Goal: Transaction & Acquisition: Purchase product/service

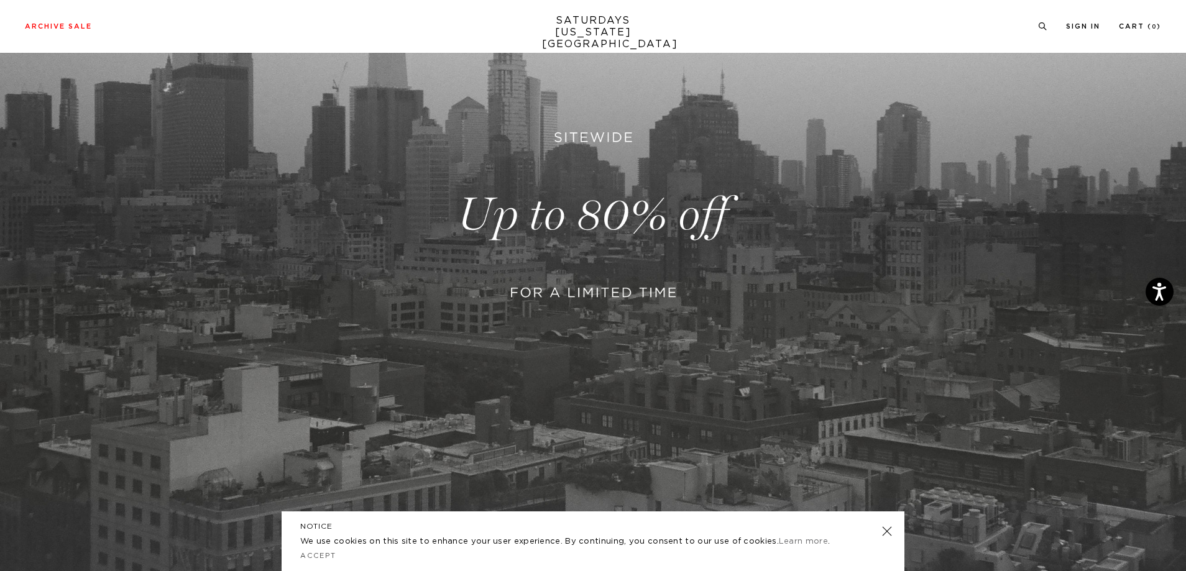
scroll to position [249, 0]
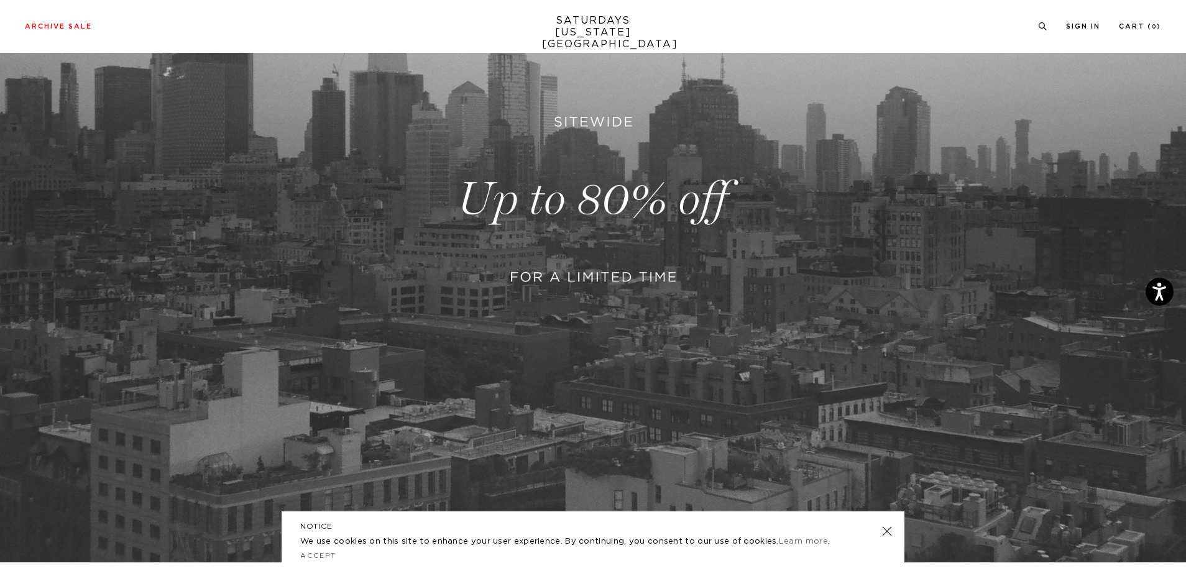
click at [555, 231] on link at bounding box center [593, 200] width 1186 height 726
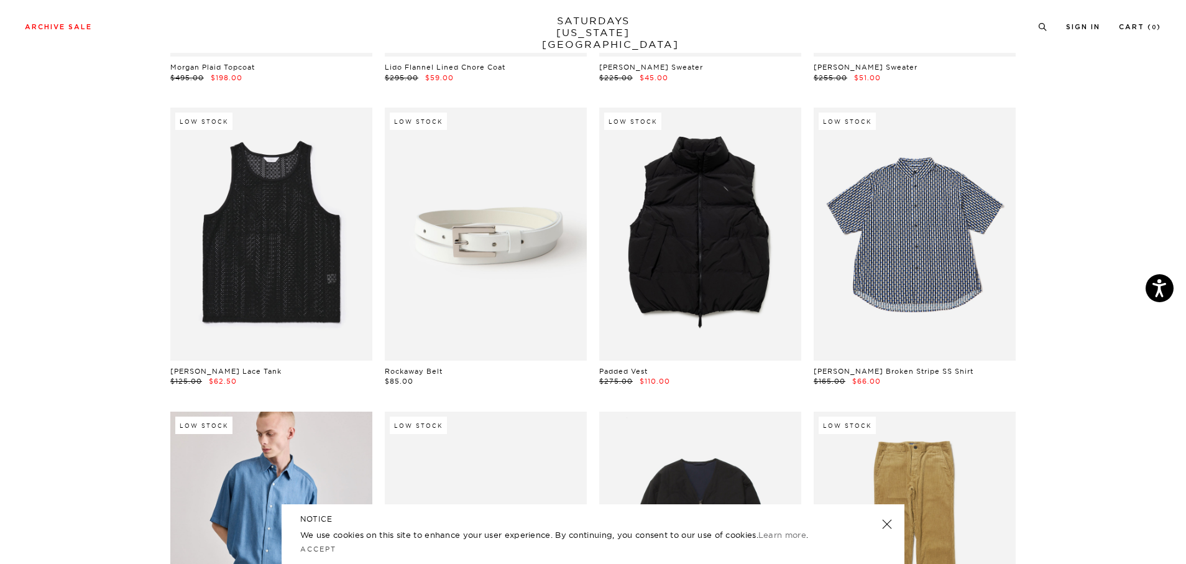
scroll to position [435, 0]
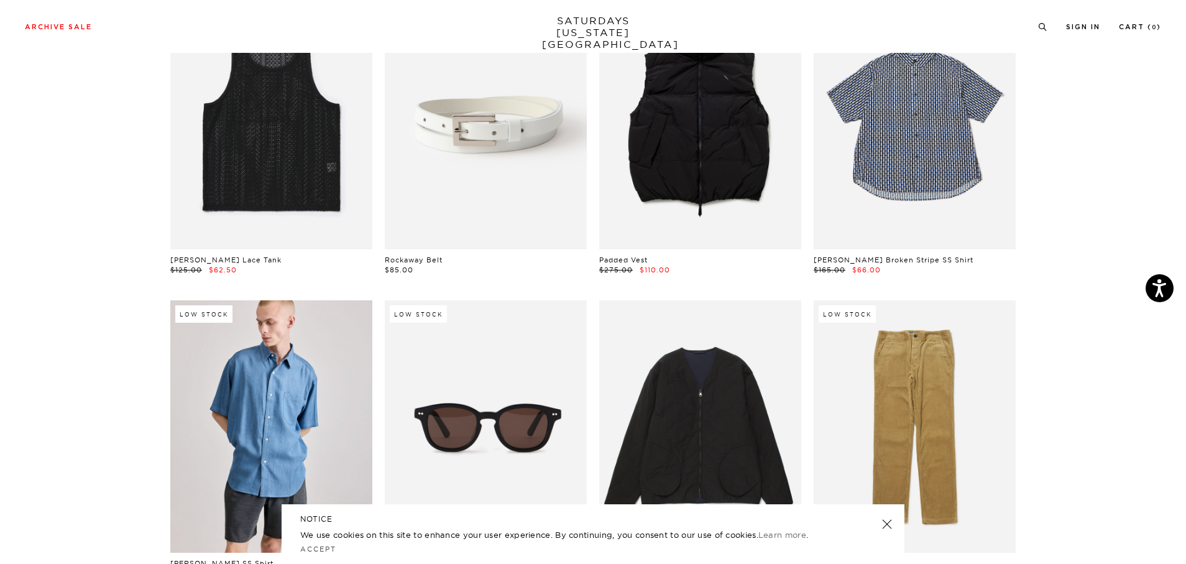
click at [889, 529] on link at bounding box center [886, 523] width 17 height 17
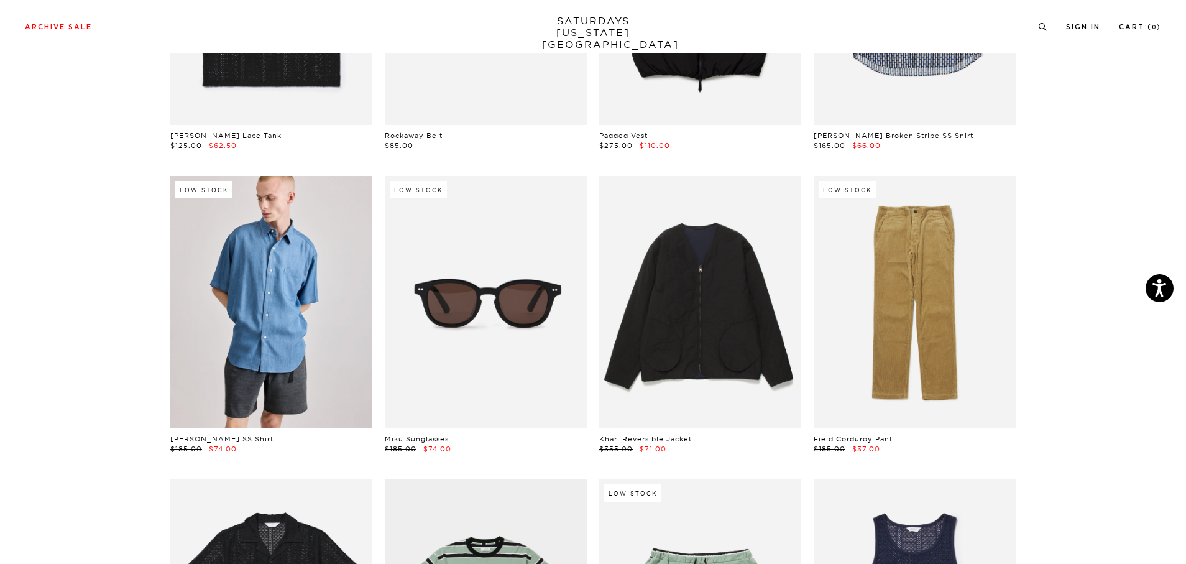
scroll to position [560, 0]
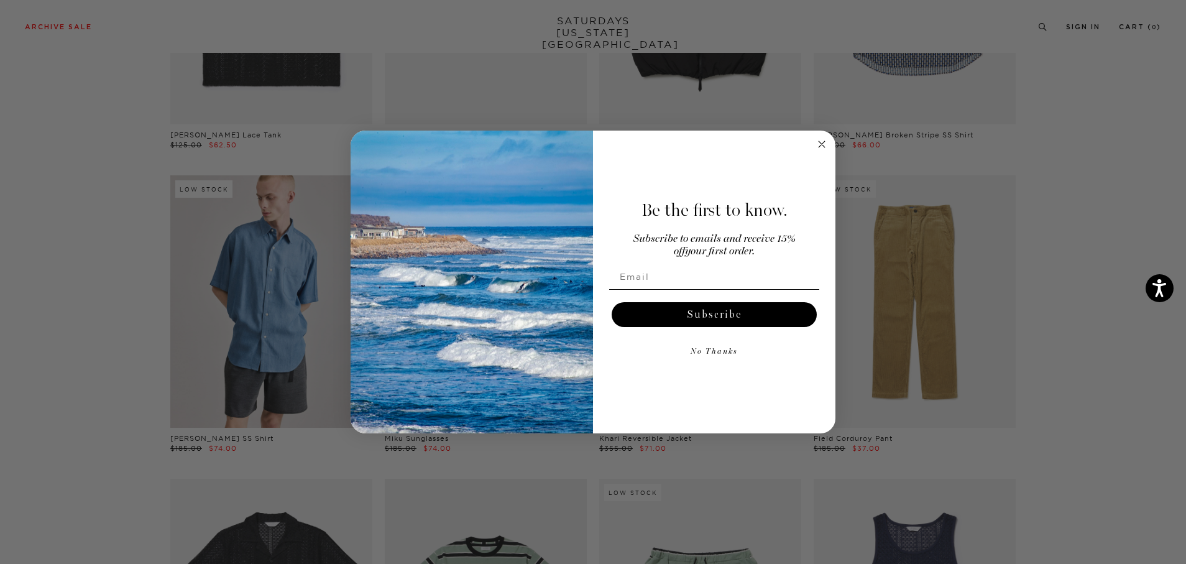
click at [79, 230] on div "Close dialog Be the first to know. Subscribe to emails and receive 15% off your…" at bounding box center [593, 282] width 1186 height 564
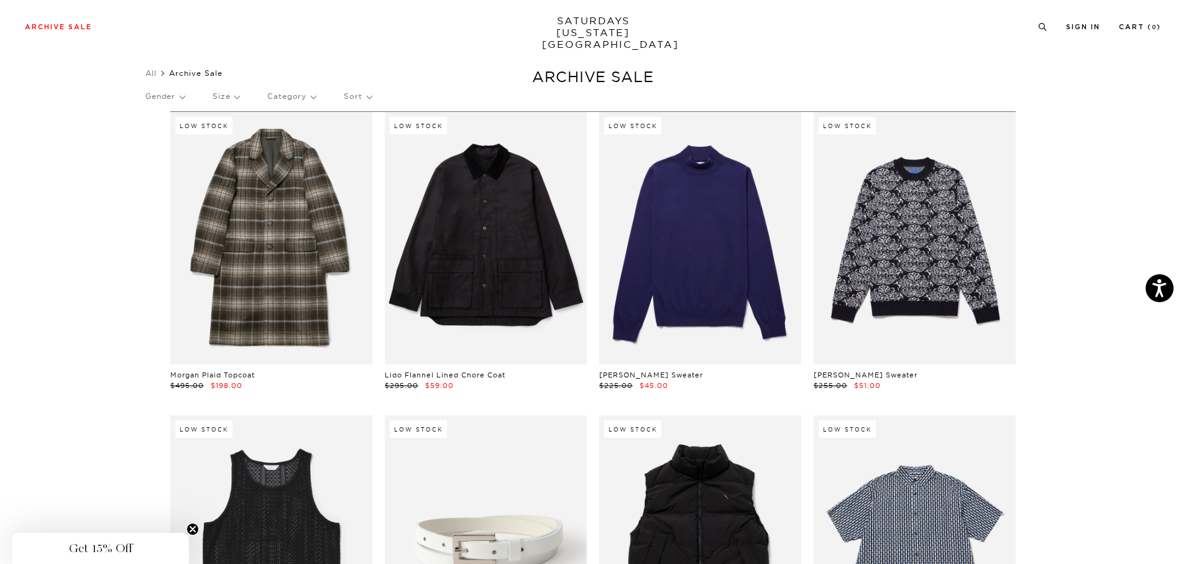
scroll to position [0, 0]
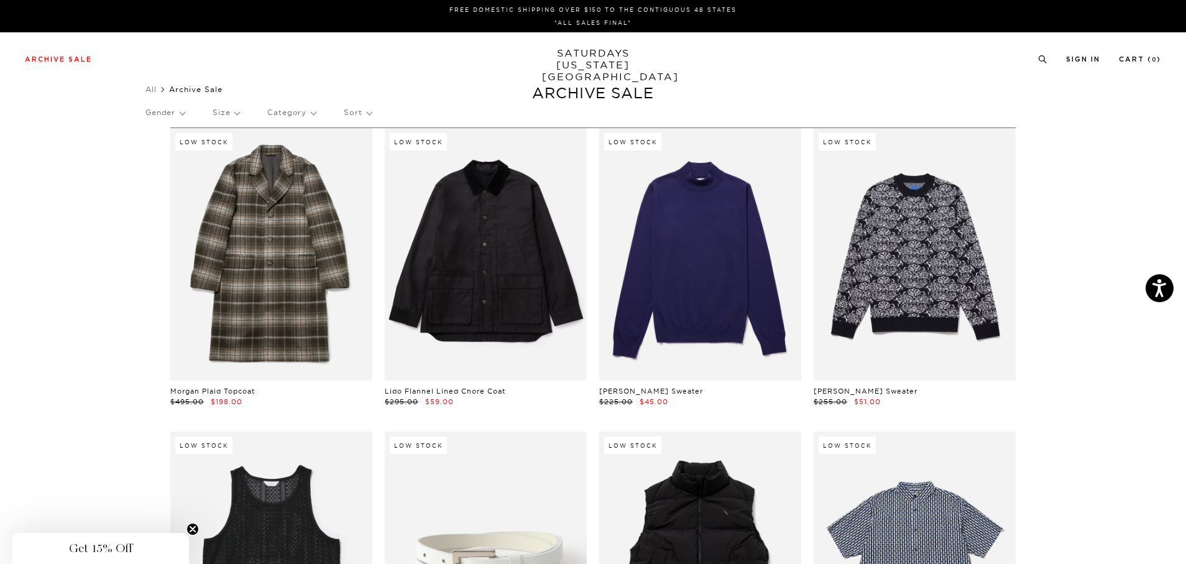
click at [174, 112] on p "Gender" at bounding box center [164, 112] width 39 height 29
click at [160, 154] on p "Mens" at bounding box center [182, 155] width 75 height 16
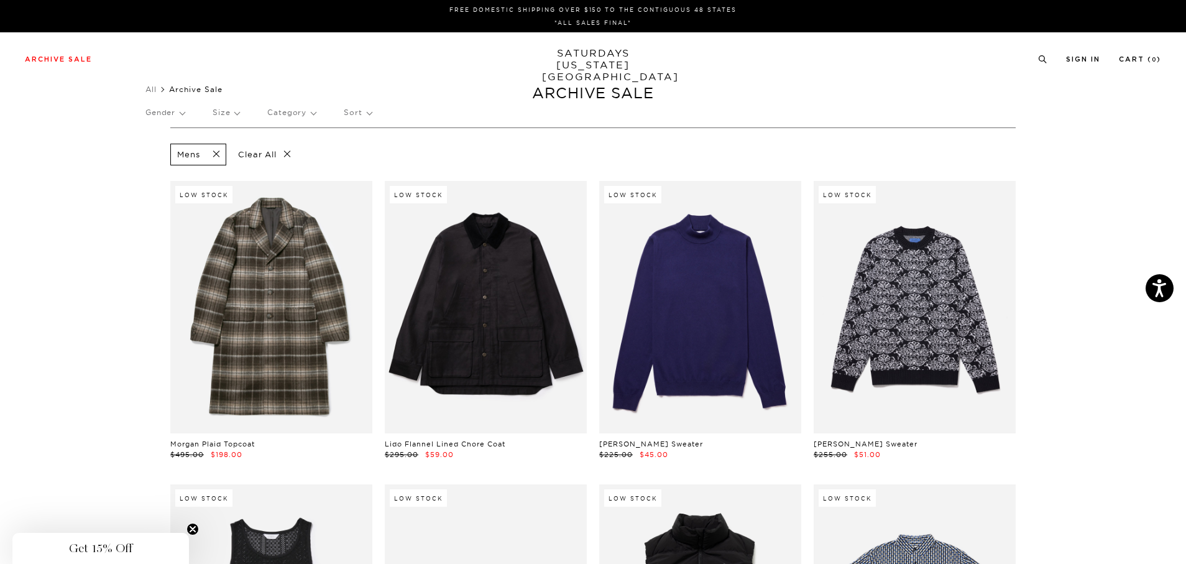
click at [233, 109] on p "Size" at bounding box center [226, 112] width 27 height 29
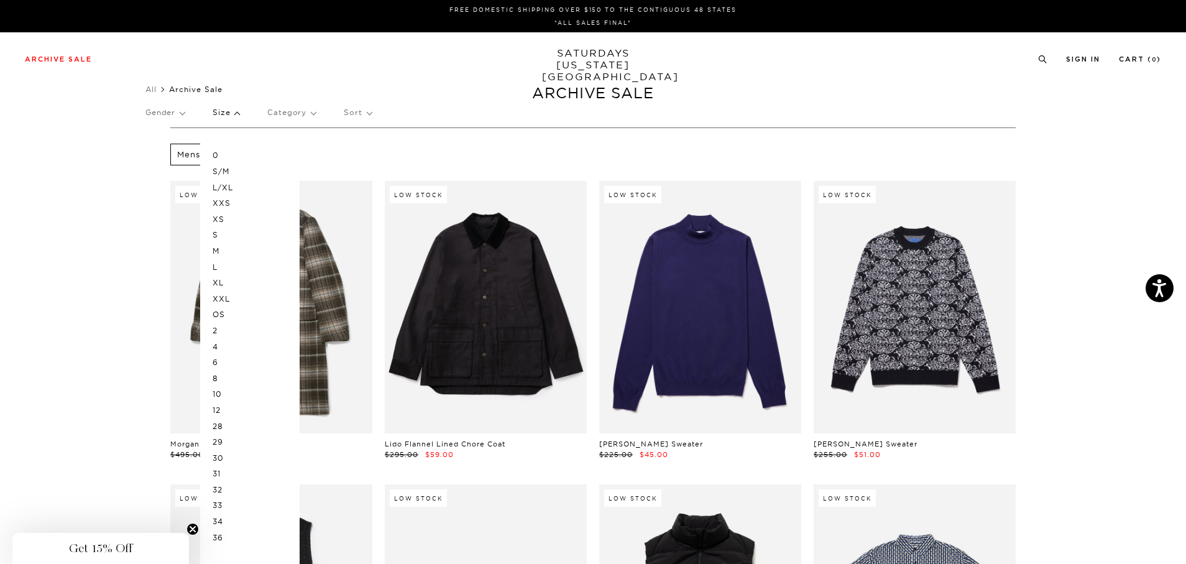
click at [219, 268] on p "L" at bounding box center [250, 267] width 75 height 16
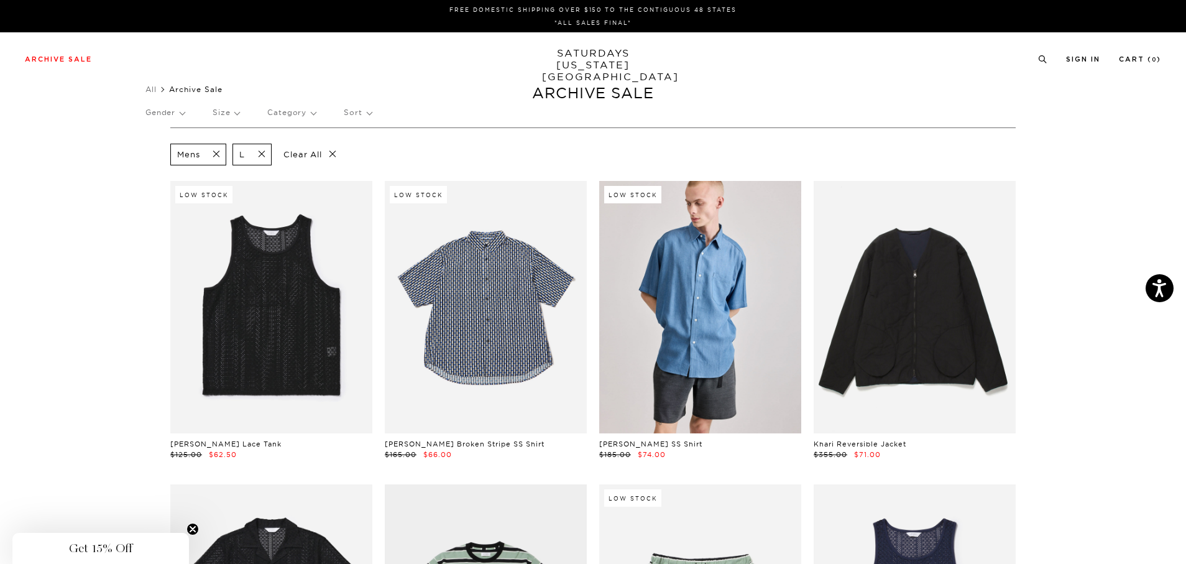
click at [226, 116] on p "Size" at bounding box center [226, 112] width 27 height 29
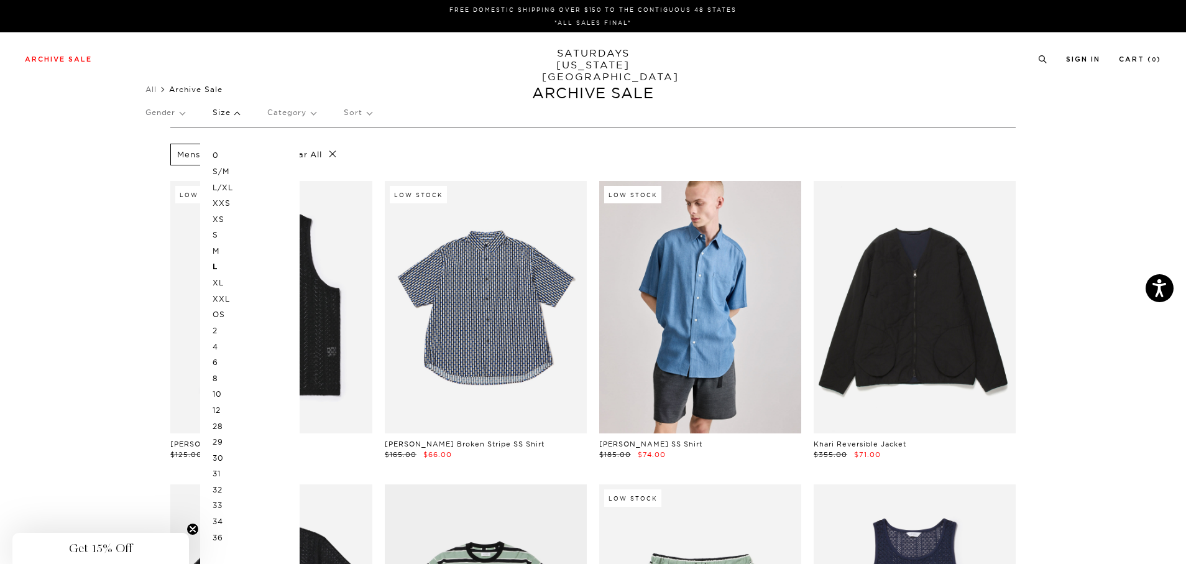
click at [220, 281] on p "XL" at bounding box center [250, 283] width 75 height 16
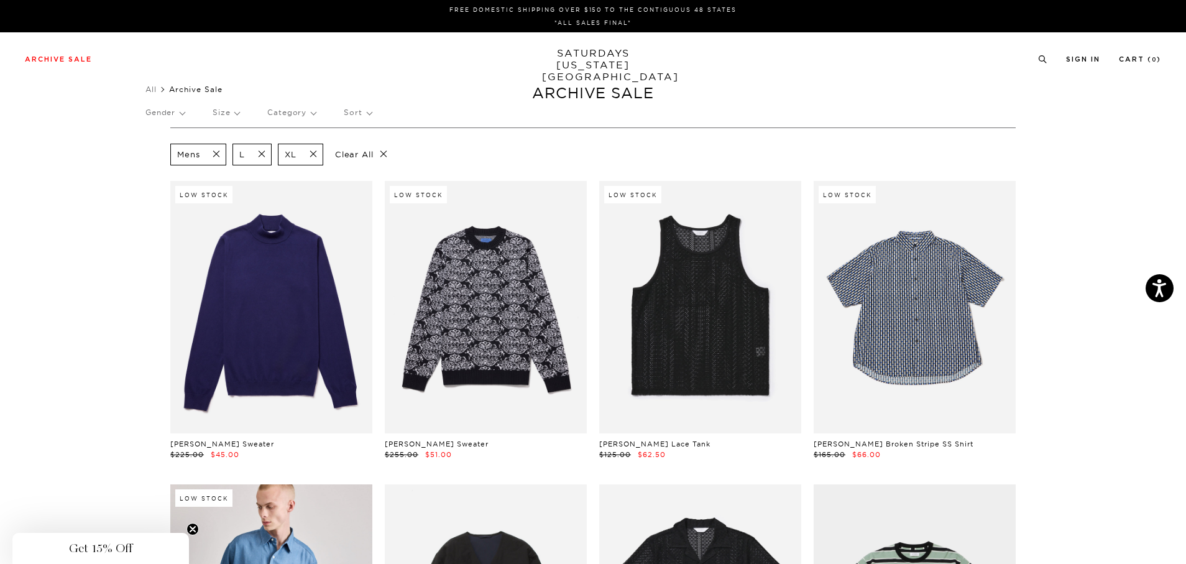
click at [288, 119] on p "Category" at bounding box center [291, 112] width 48 height 29
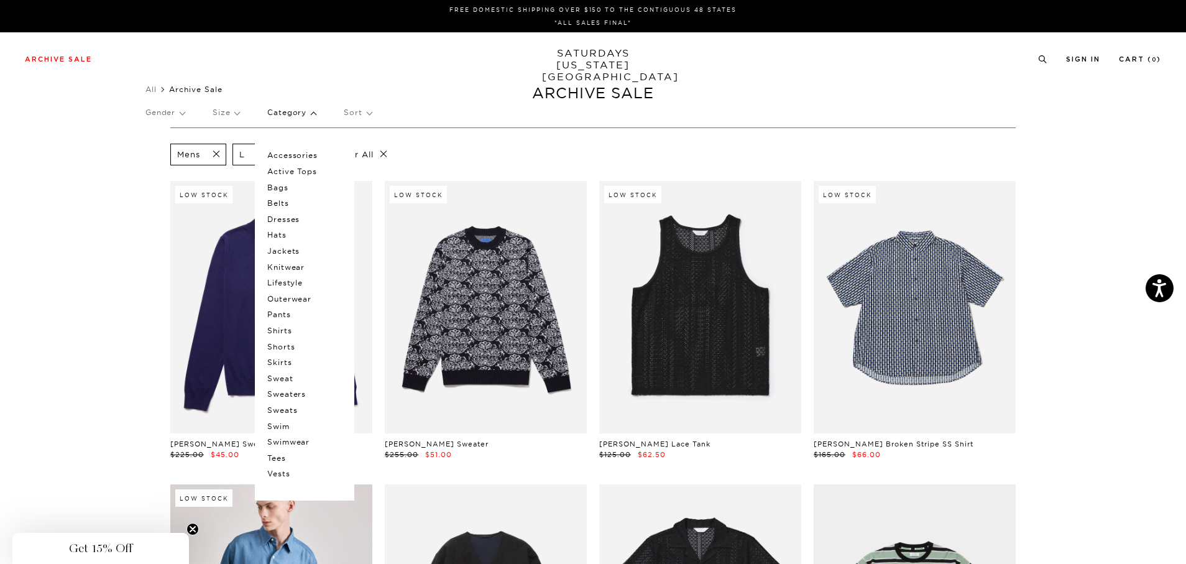
click at [371, 108] on p "Sort" at bounding box center [357, 112] width 27 height 29
click at [377, 112] on div "Gender Size Category Accessories Active Tops Bags Belts Dresses Hats Jackets Kn…" at bounding box center [592, 114] width 895 height 33
click at [322, 112] on div "Gender Size Category Accessories Active Tops Bags Belts Dresses Hats Jackets Kn…" at bounding box center [592, 114] width 895 height 33
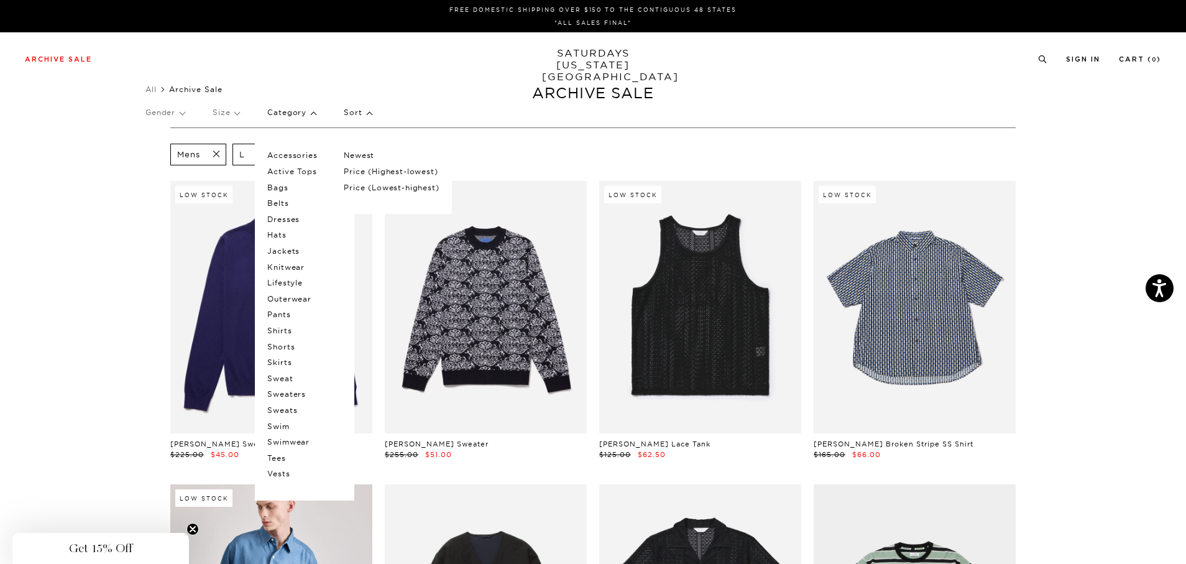
click at [316, 112] on p "Category" at bounding box center [291, 112] width 48 height 29
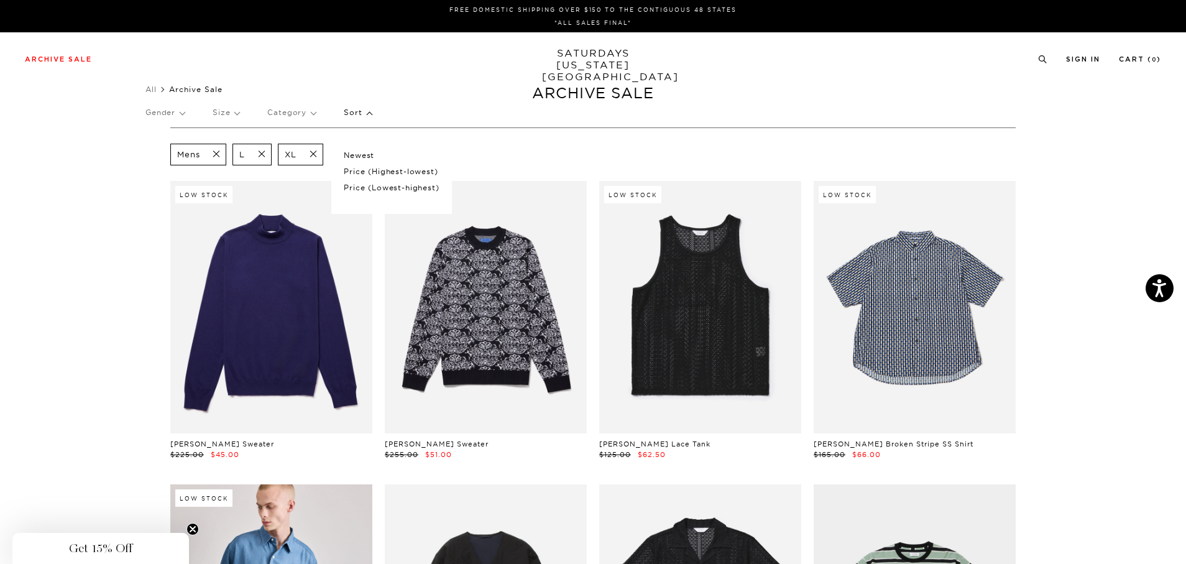
click at [365, 111] on p "Sort" at bounding box center [357, 112] width 27 height 29
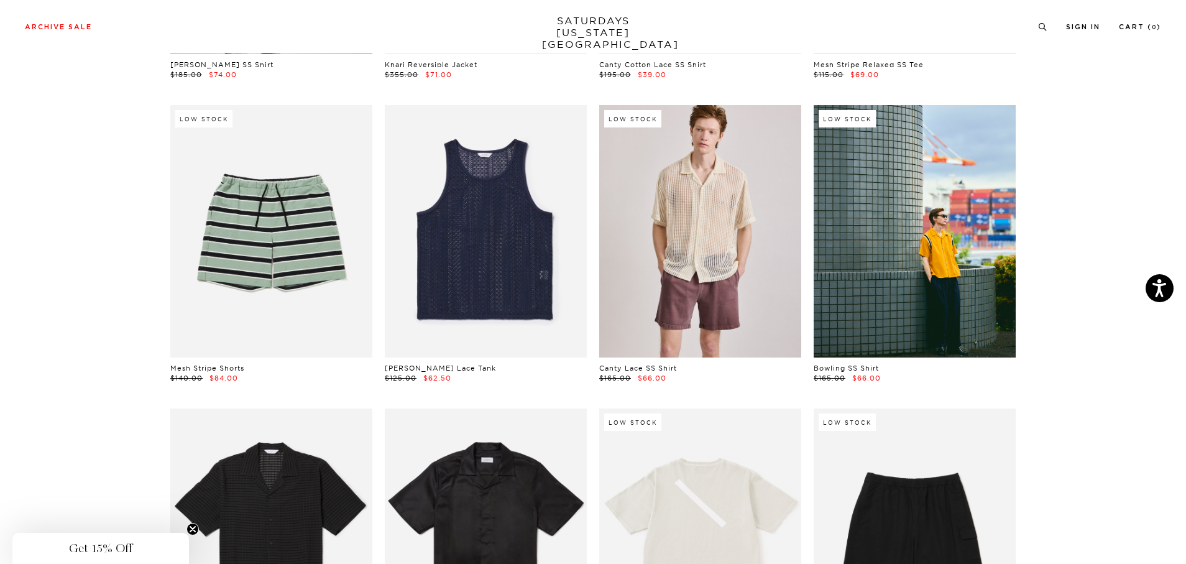
scroll to position [684, 0]
click at [169, 301] on div "Low Stock Mesh Stripe Shorts $140.00 $84.00" at bounding box center [271, 243] width 214 height 278
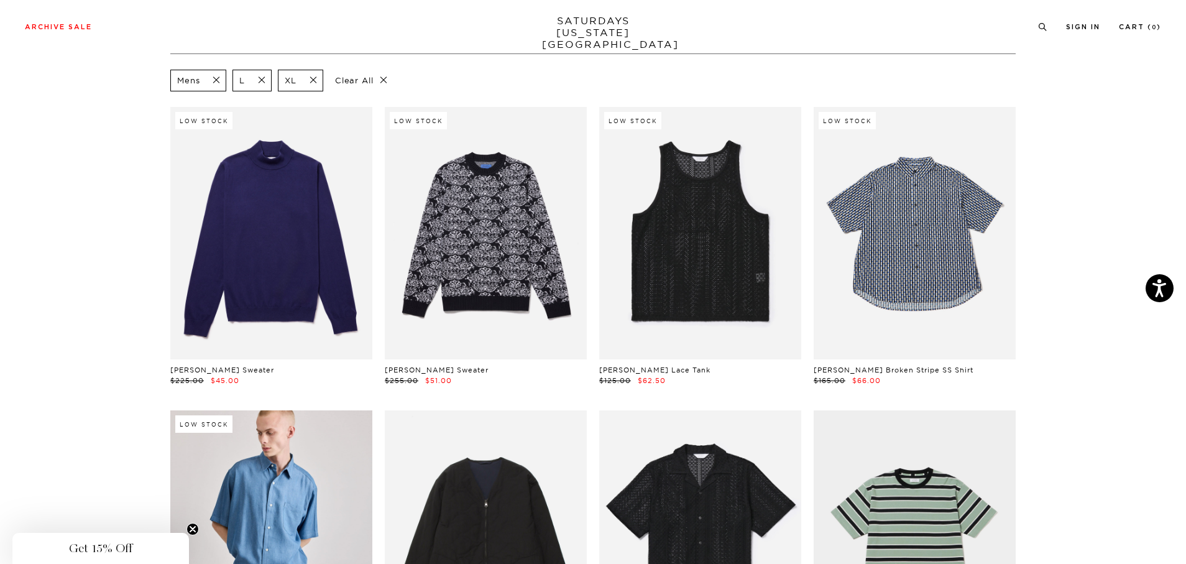
scroll to position [0, 0]
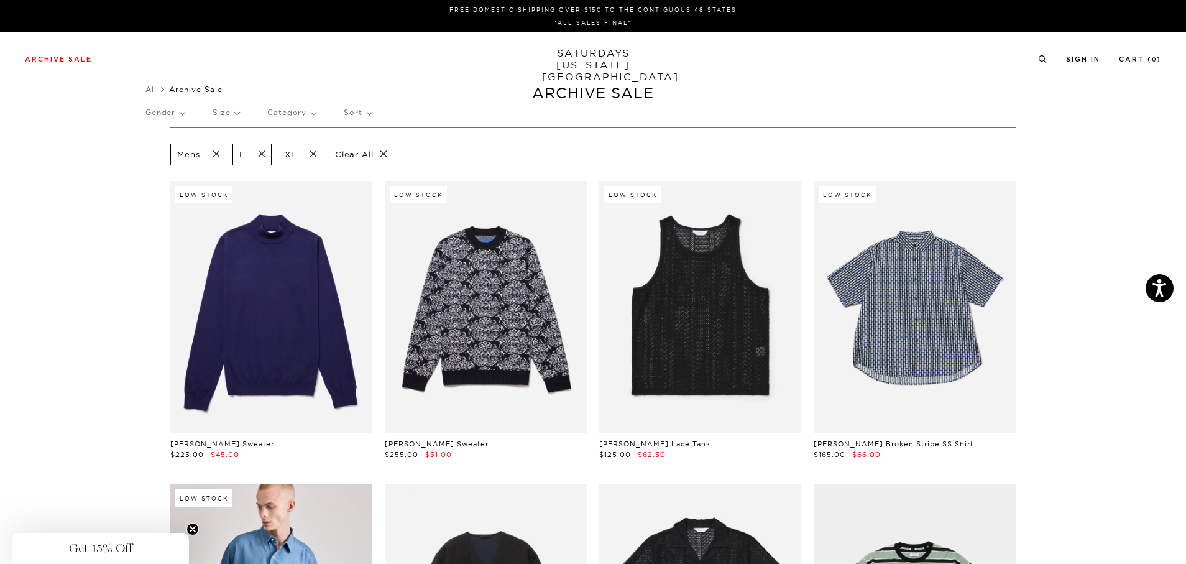
click at [315, 155] on span at bounding box center [309, 155] width 26 height 12
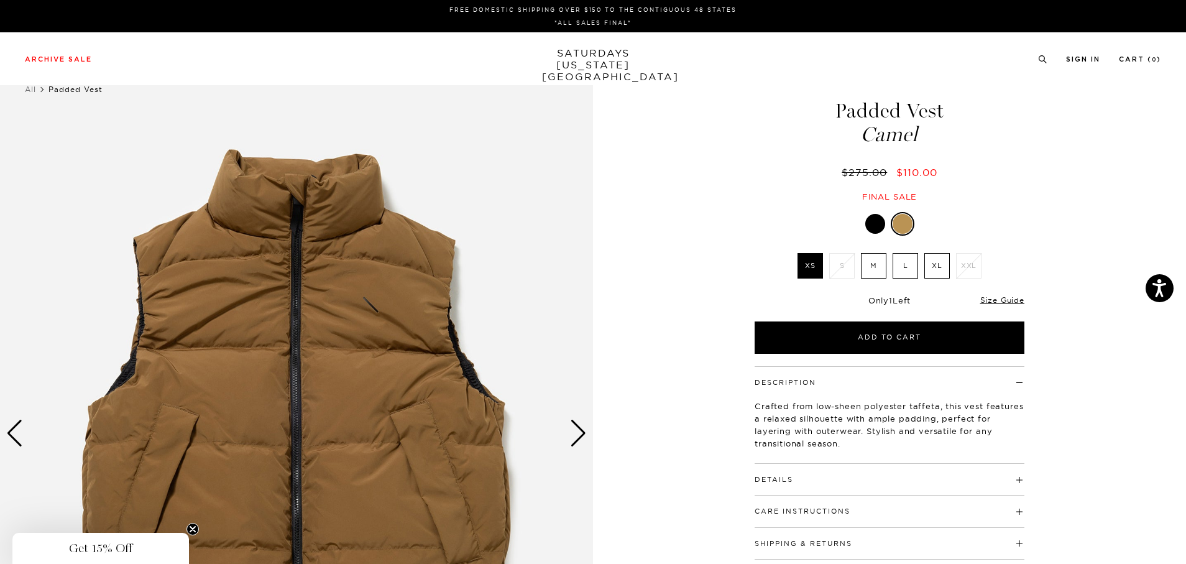
click at [575, 439] on div "Next slide" at bounding box center [578, 432] width 17 height 27
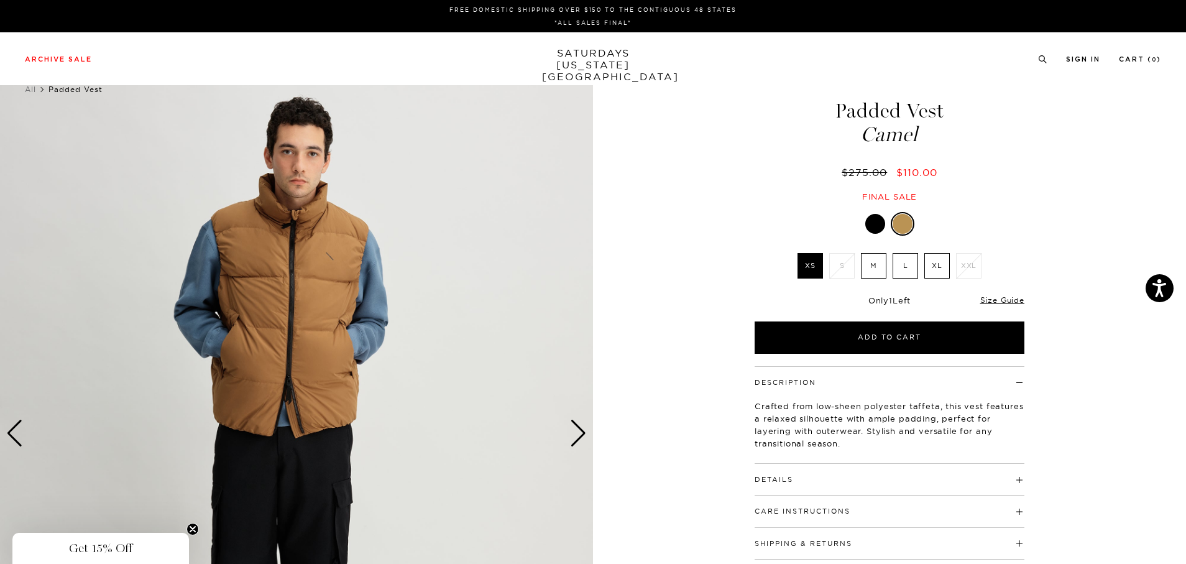
click at [575, 439] on div "Next slide" at bounding box center [578, 432] width 17 height 27
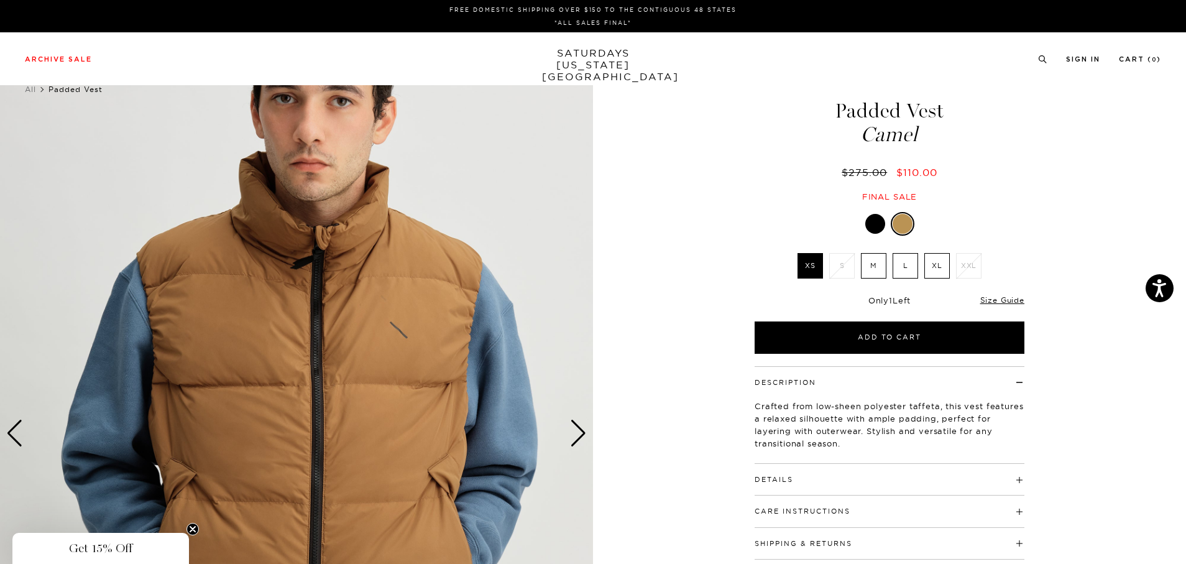
click at [575, 439] on div "Next slide" at bounding box center [578, 432] width 17 height 27
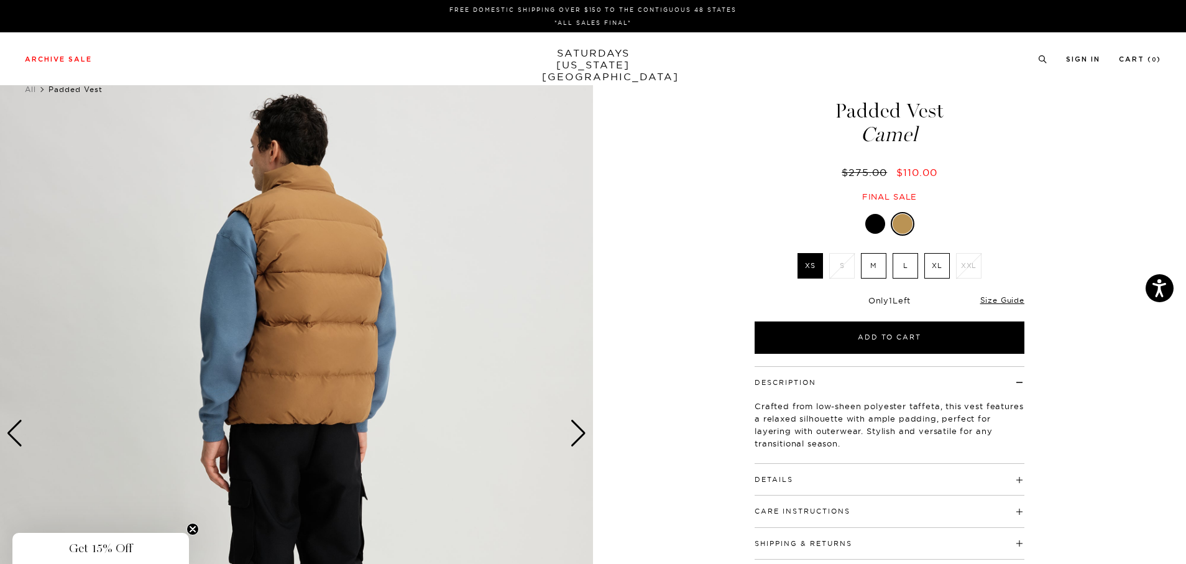
click at [575, 439] on div "Next slide" at bounding box center [578, 432] width 17 height 27
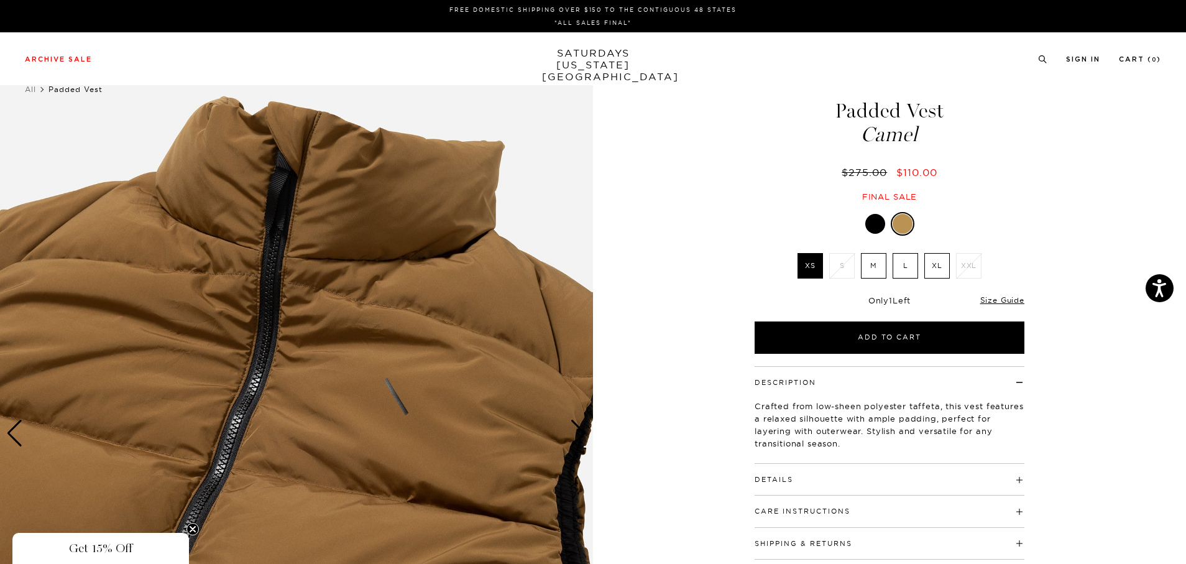
click at [916, 260] on label "L" at bounding box center [904, 265] width 25 height 25
click at [0, 0] on input "L" at bounding box center [0, 0] width 0 height 0
click at [928, 263] on label "XL" at bounding box center [936, 265] width 25 height 25
click at [0, 0] on input "XL" at bounding box center [0, 0] width 0 height 0
click at [877, 267] on label "M" at bounding box center [873, 265] width 25 height 25
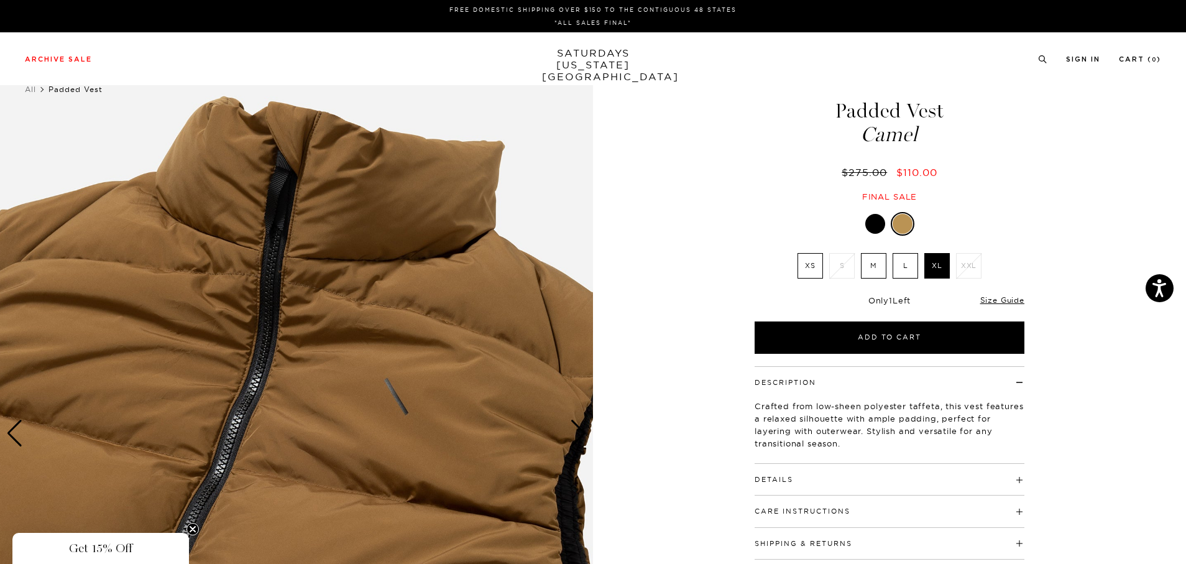
click at [0, 0] on input "M" at bounding box center [0, 0] width 0 height 0
click at [910, 267] on label "L" at bounding box center [904, 265] width 25 height 25
click at [0, 0] on input "L" at bounding box center [0, 0] width 0 height 0
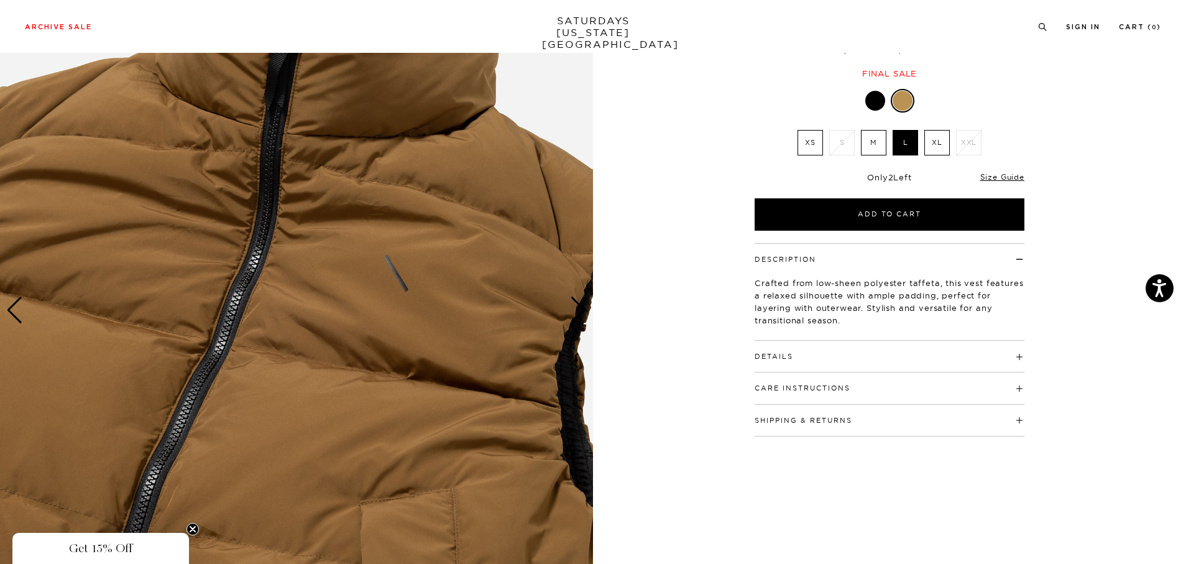
scroll to position [249, 0]
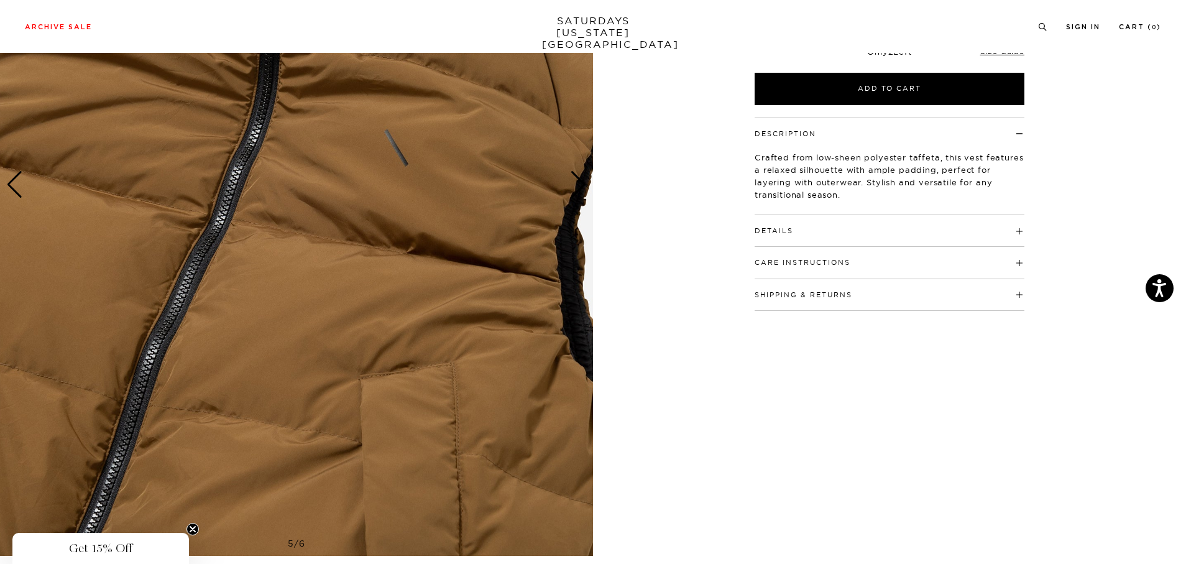
click at [703, 421] on div "5 / 6" at bounding box center [593, 184] width 1186 height 741
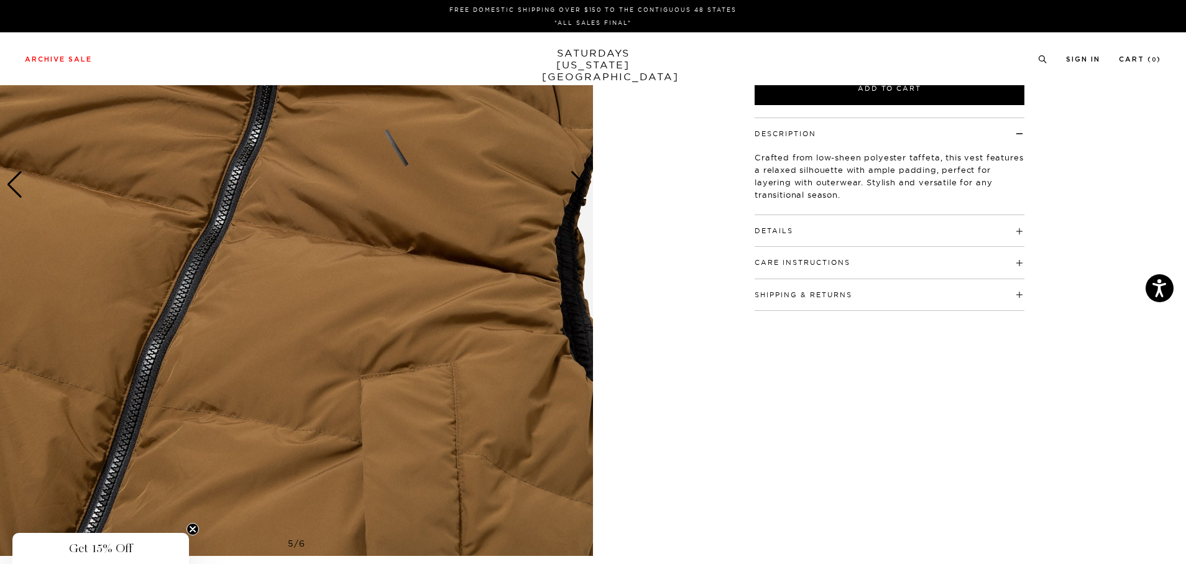
scroll to position [0, 0]
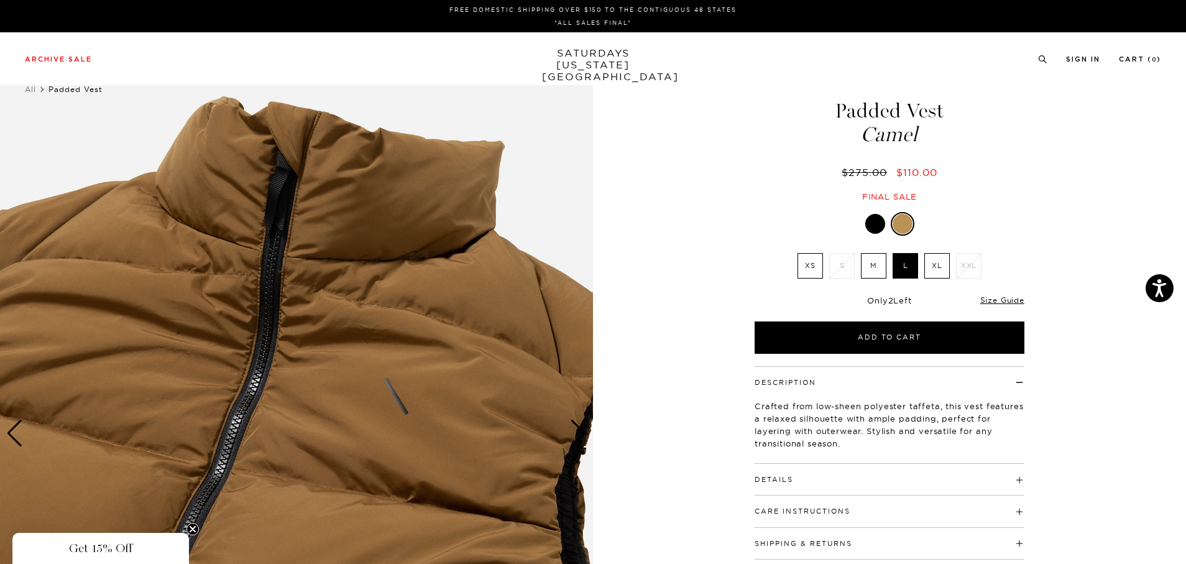
click at [571, 441] on div "Next slide" at bounding box center [578, 432] width 17 height 27
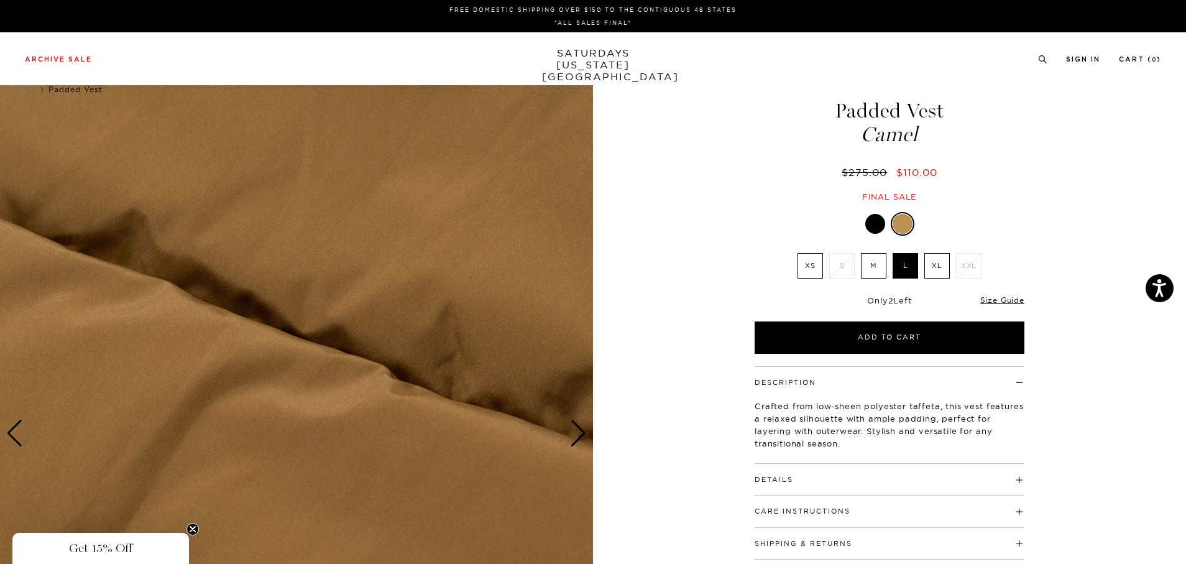
click at [571, 441] on div "Next slide" at bounding box center [578, 432] width 17 height 27
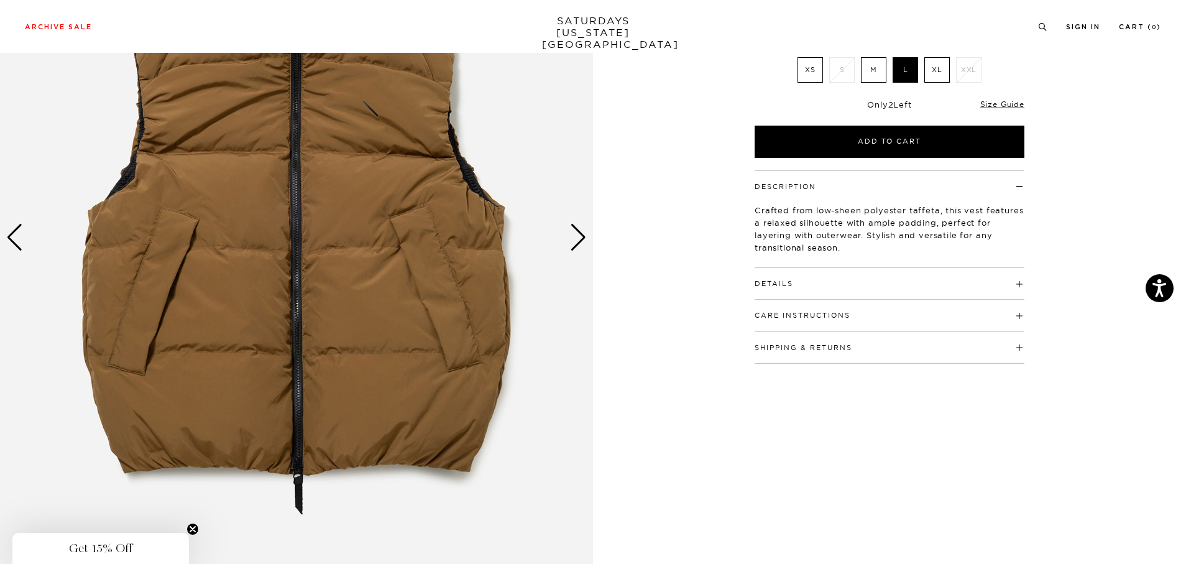
scroll to position [124, 0]
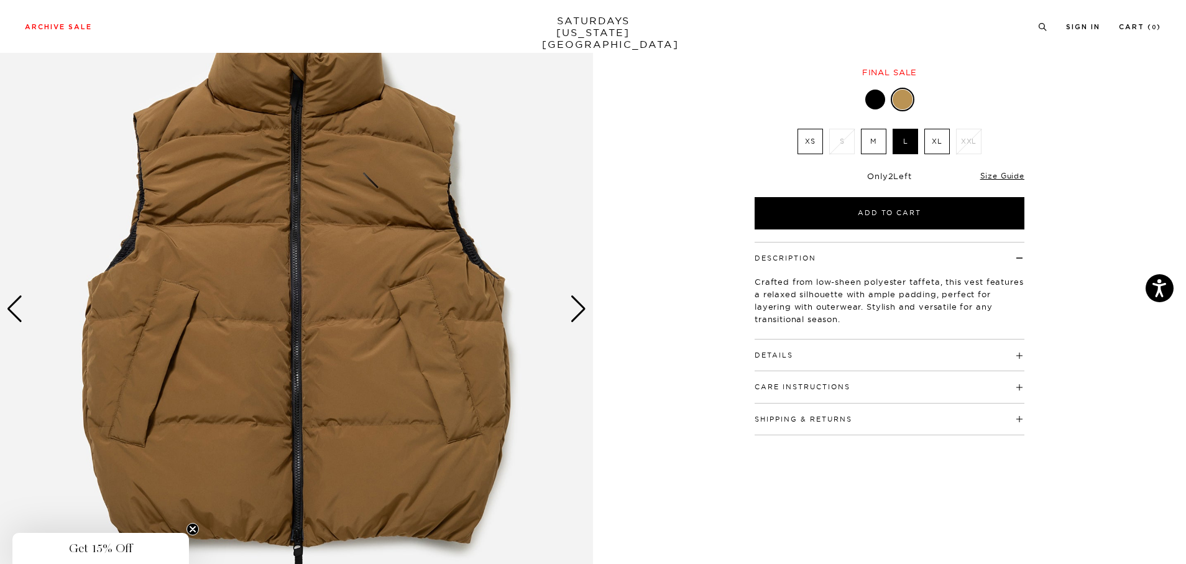
click at [874, 101] on div at bounding box center [875, 99] width 20 height 20
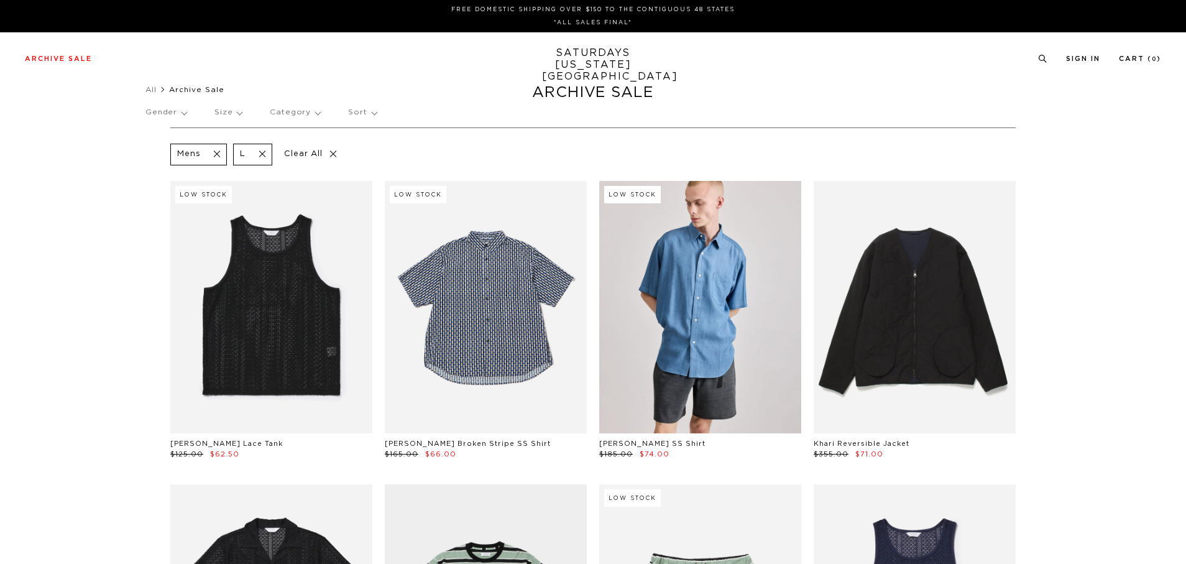
click at [263, 154] on span at bounding box center [258, 155] width 26 height 12
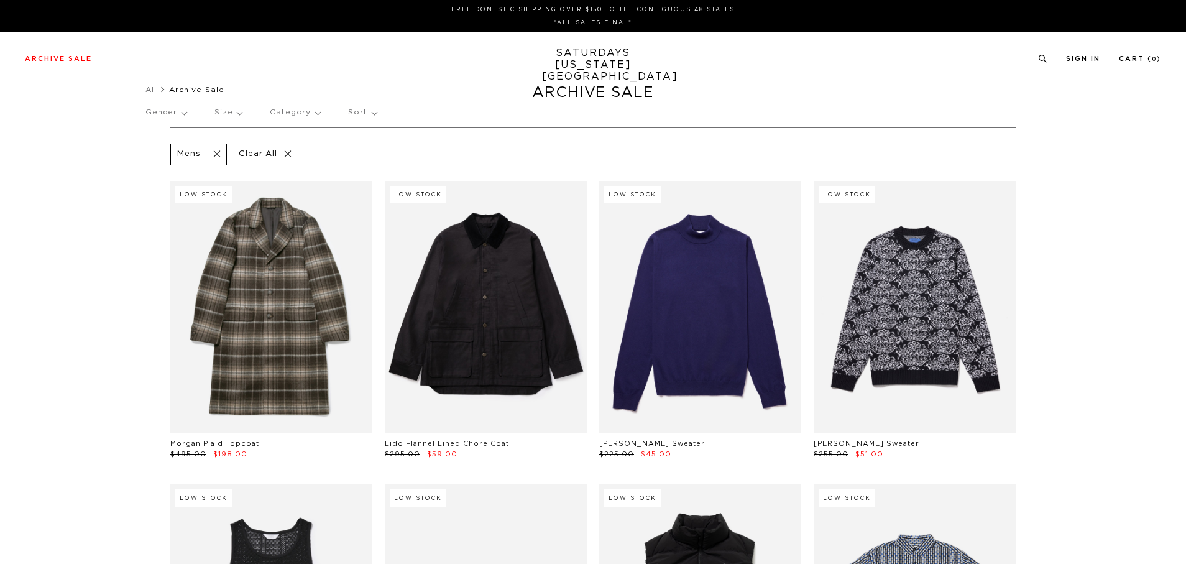
click at [233, 114] on p "Size" at bounding box center [227, 112] width 27 height 29
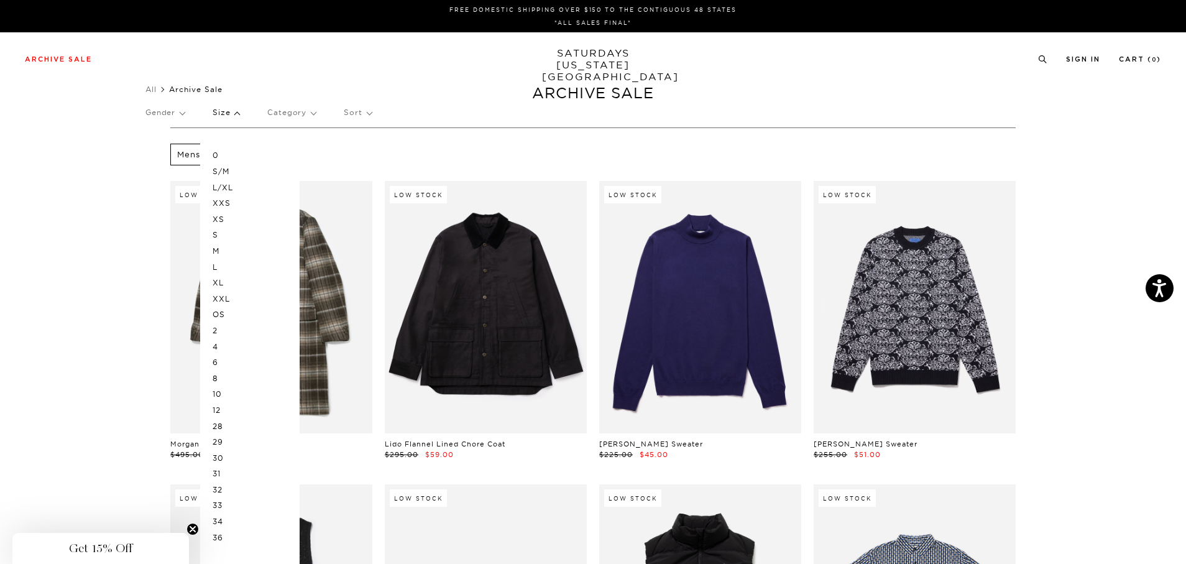
click at [224, 487] on p "32" at bounding box center [250, 490] width 75 height 16
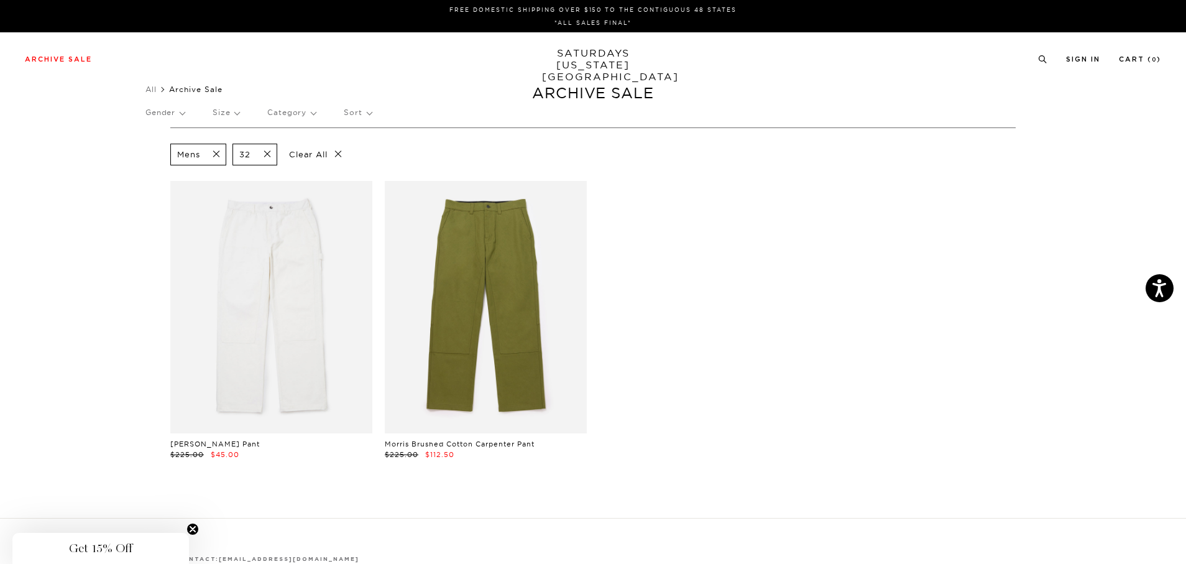
click at [269, 151] on span at bounding box center [263, 155] width 26 height 12
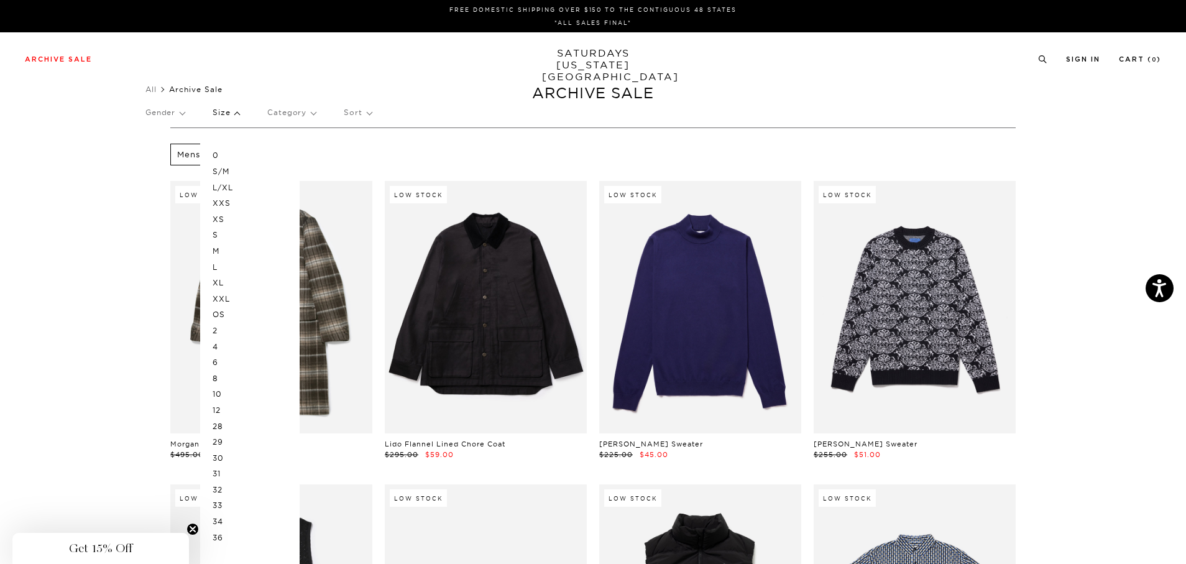
click at [222, 503] on p "33" at bounding box center [250, 505] width 75 height 16
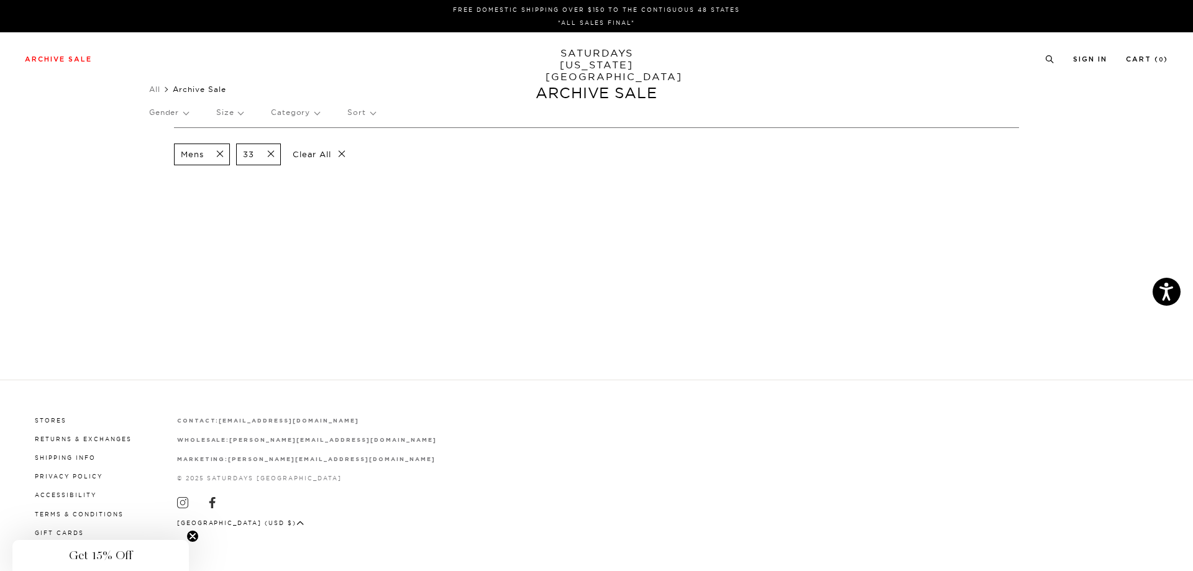
click at [219, 113] on p "Size" at bounding box center [229, 112] width 27 height 29
click at [222, 519] on p "34" at bounding box center [253, 521] width 75 height 16
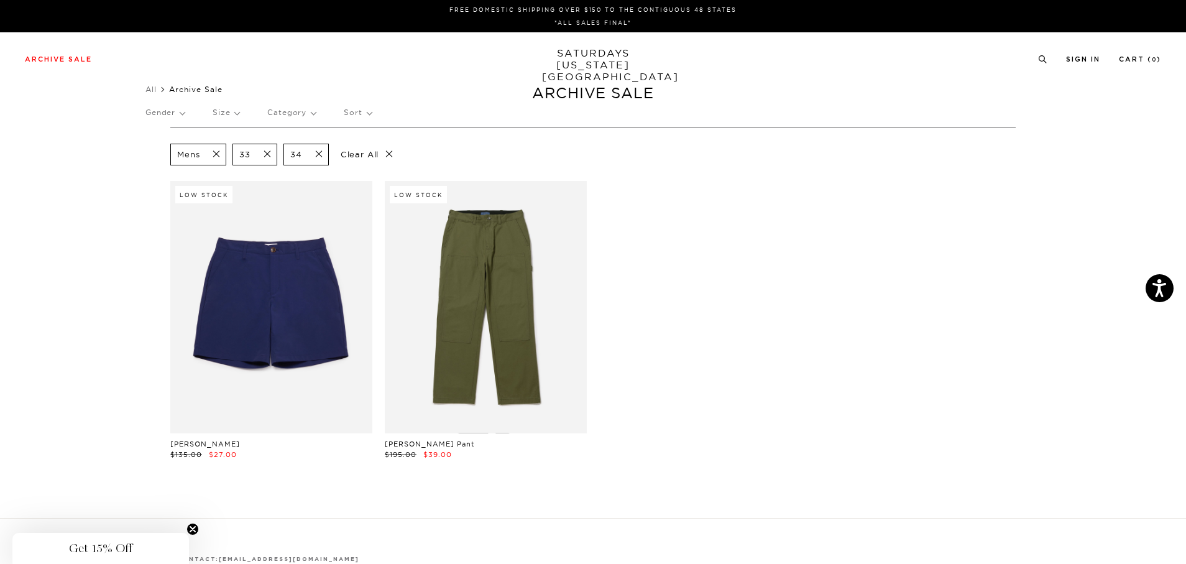
click at [229, 116] on p "Size" at bounding box center [226, 112] width 27 height 29
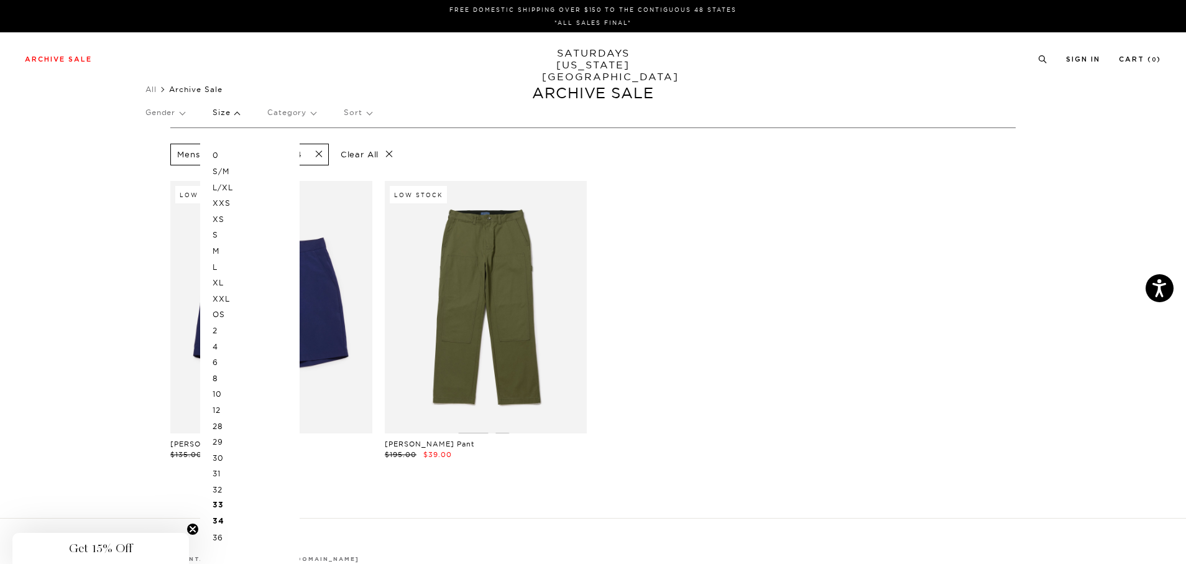
click at [222, 471] on p "31" at bounding box center [250, 473] width 75 height 16
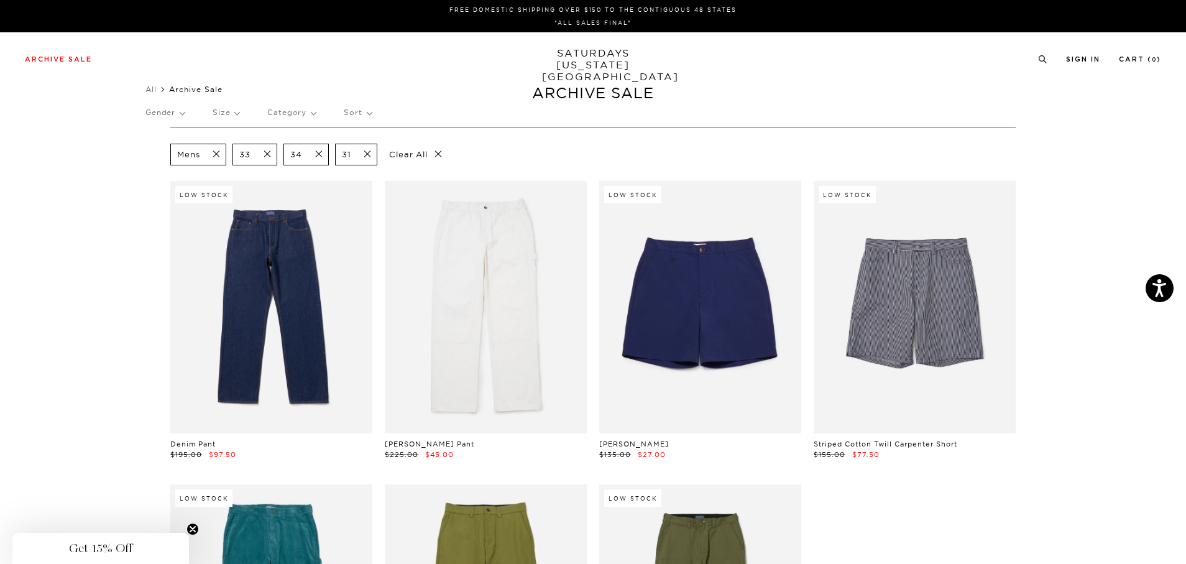
click at [236, 117] on p "Size" at bounding box center [226, 112] width 27 height 29
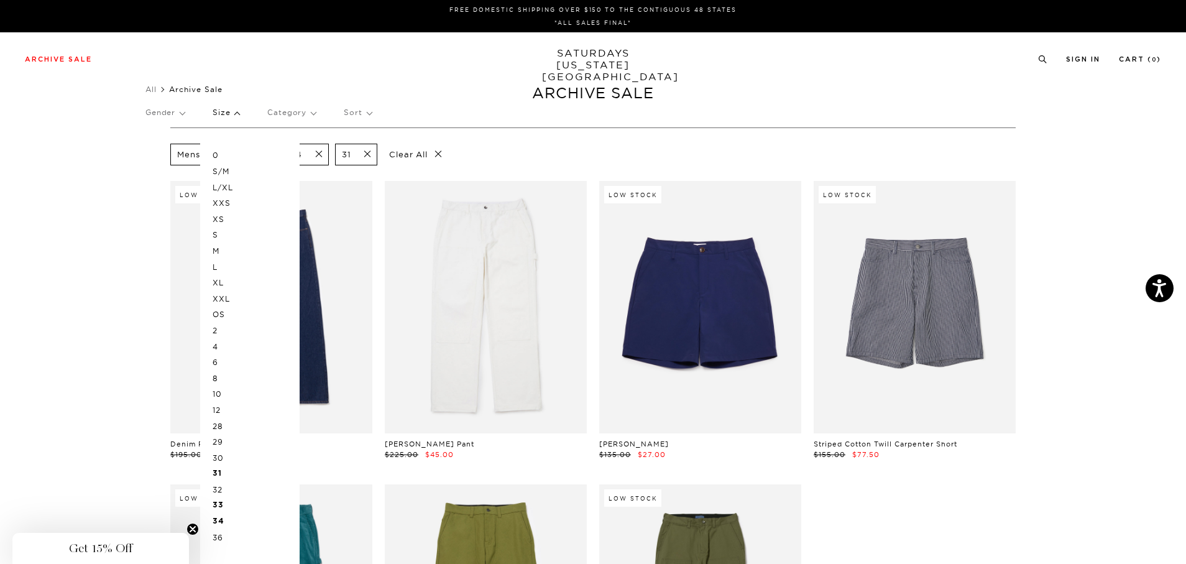
click at [229, 186] on p "L/XL" at bounding box center [250, 188] width 75 height 16
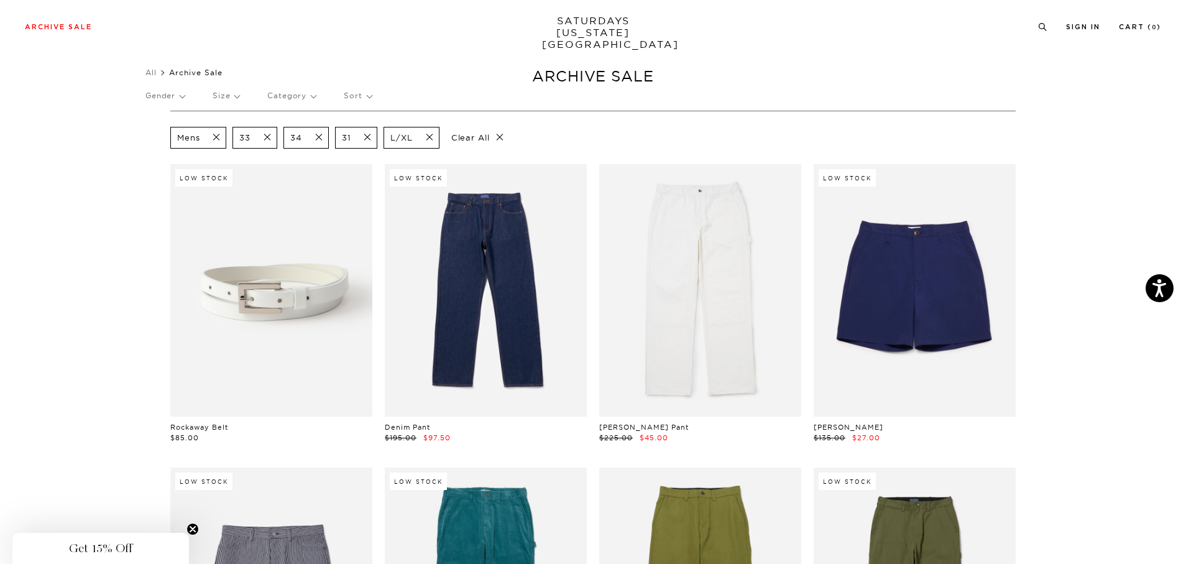
scroll to position [14, 0]
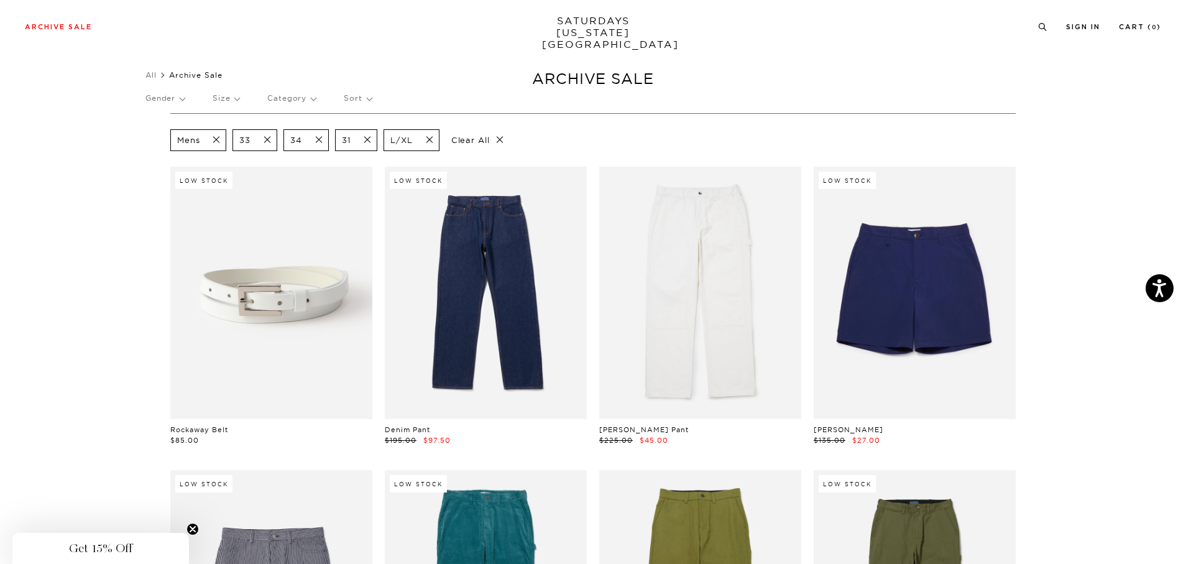
click at [605, 24] on link "SATURDAYS NEW YORK CITY" at bounding box center [593, 32] width 103 height 35
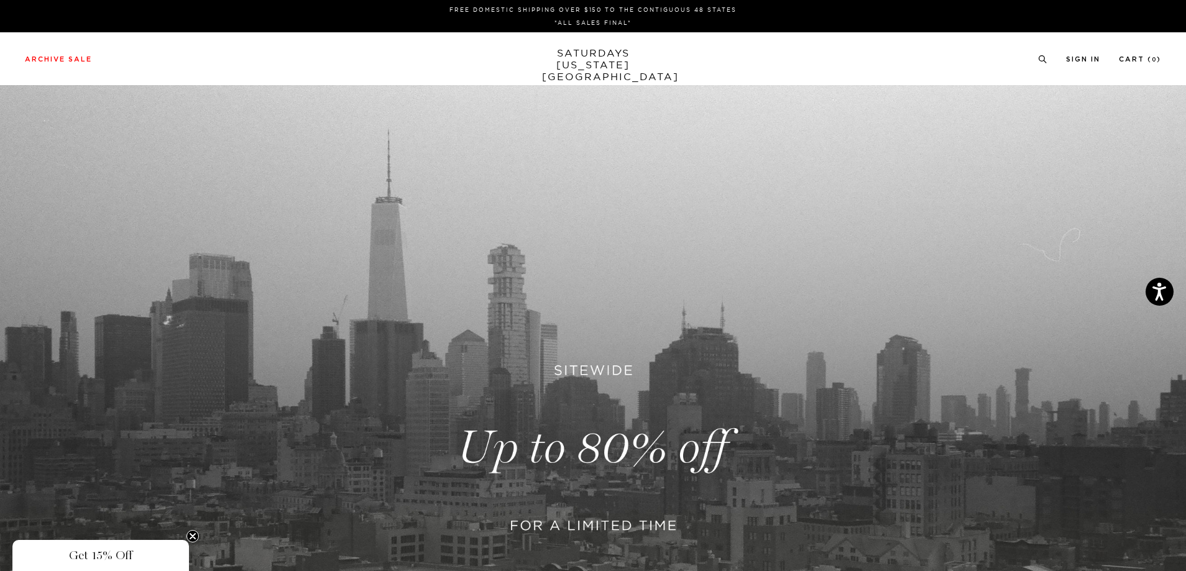
drag, startPoint x: 150, startPoint y: 62, endPoint x: 0, endPoint y: 63, distance: 149.8
click at [0, 63] on div "Archive Sale Men's Tees Shirts Shorts Swim Knitwear Pants Sweats Women's" at bounding box center [593, 58] width 1186 height 11
click at [2, 62] on div "Archive Sale Men's Tees Shirts Shorts Swim Knitwear Pants Sweats Women's" at bounding box center [593, 58] width 1186 height 11
drag, startPoint x: 15, startPoint y: 63, endPoint x: 1173, endPoint y: 60, distance: 1157.7
click at [1173, 60] on div "Archive Sale Men's Tees Shirts Shorts Swim Knitwear Pants Sweats Women's" at bounding box center [593, 58] width 1186 height 11
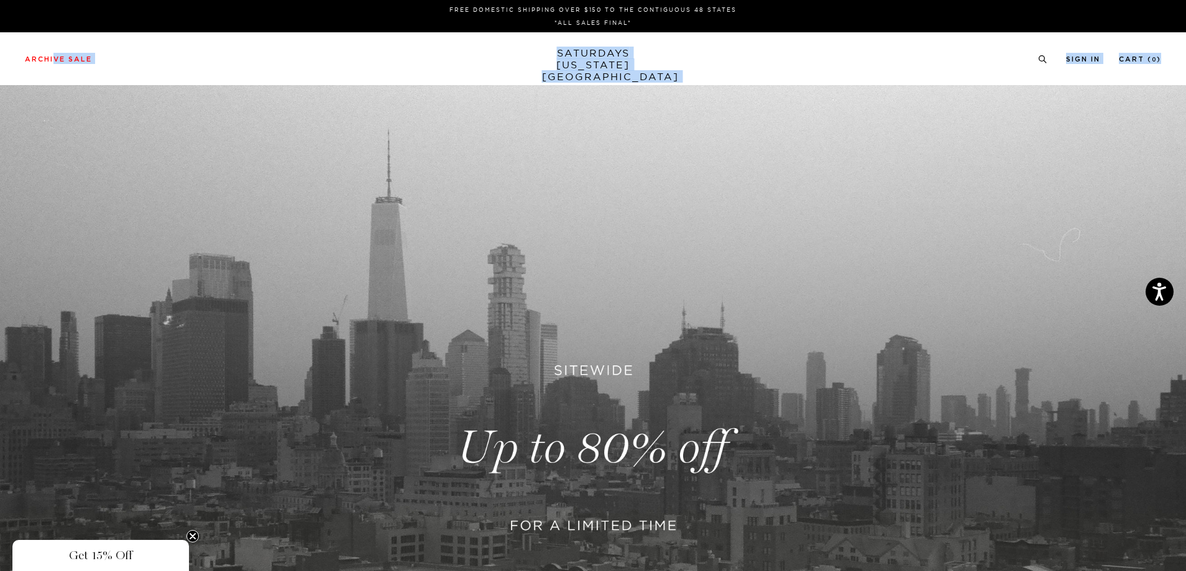
click at [456, 65] on div "Archive Sale Men's Tees Shirts Shorts Swim Knitwear Pants Sweats Women's" at bounding box center [593, 58] width 1186 height 53
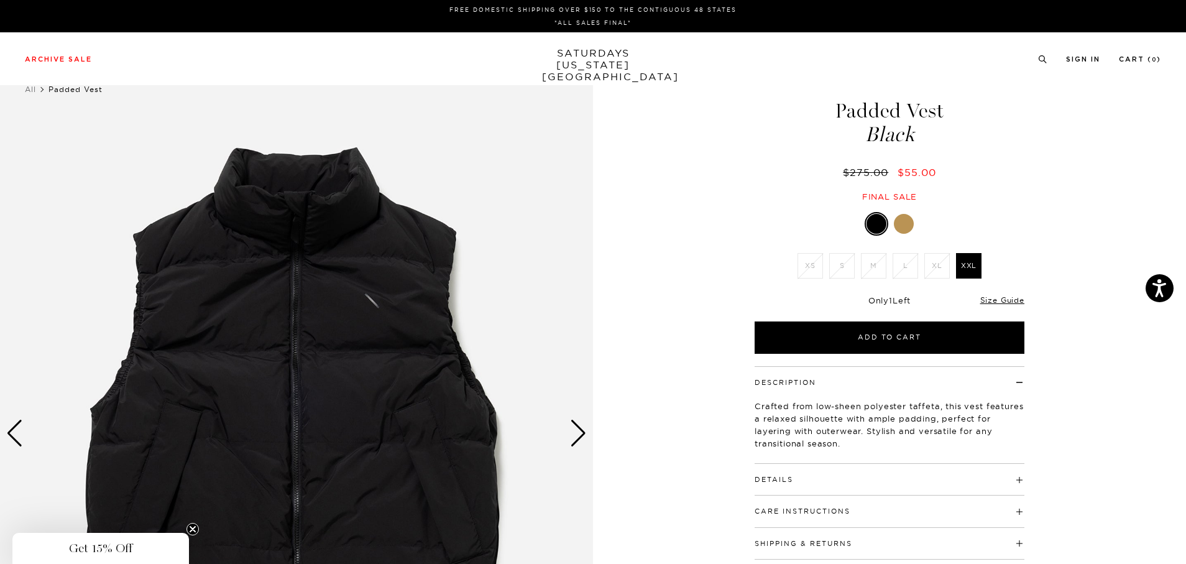
click at [572, 435] on div "Next slide" at bounding box center [578, 432] width 17 height 27
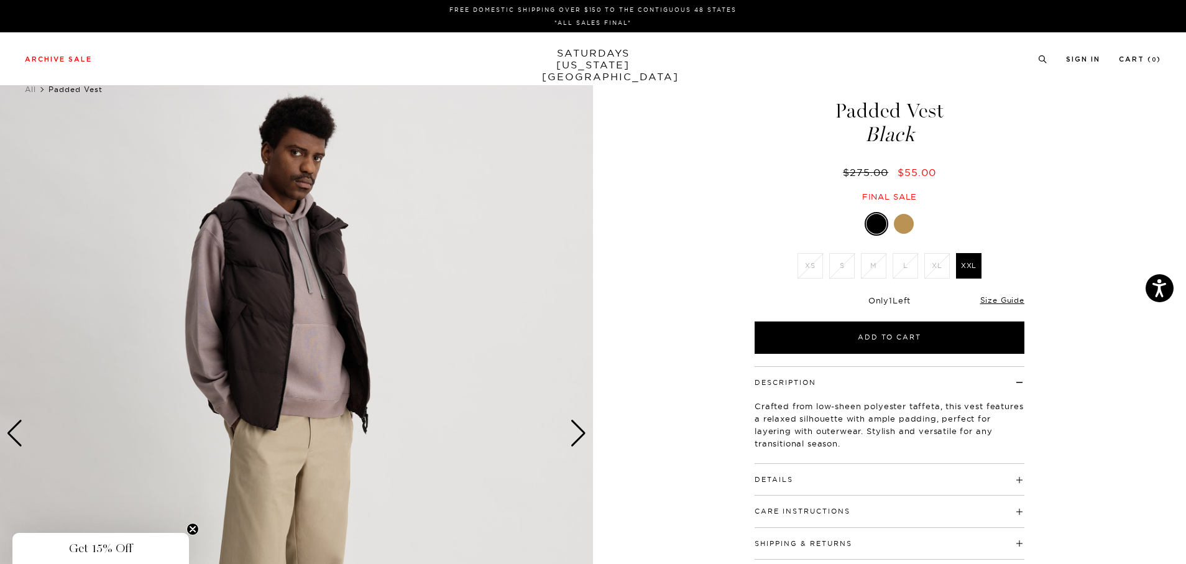
click at [572, 435] on div "Next slide" at bounding box center [578, 432] width 17 height 27
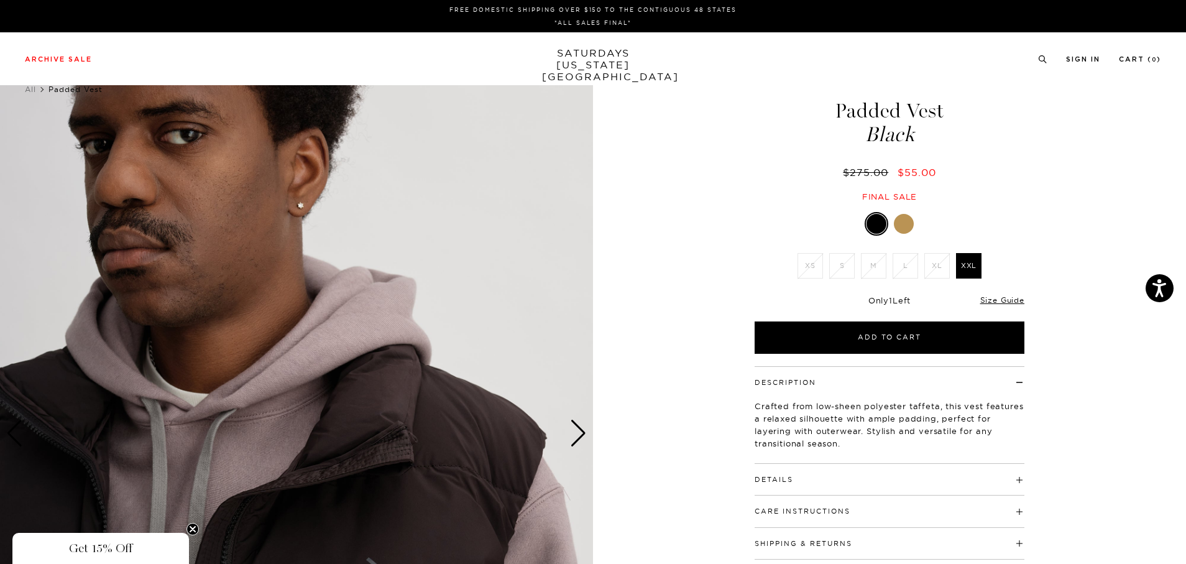
click at [572, 435] on div "Next slide" at bounding box center [578, 432] width 17 height 27
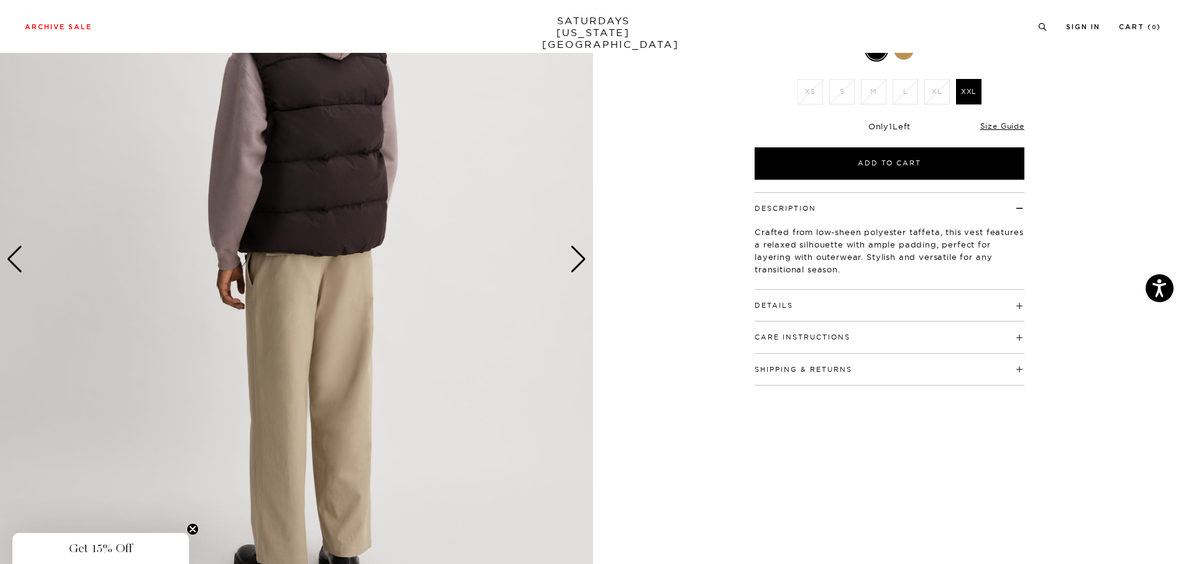
scroll to position [186, 0]
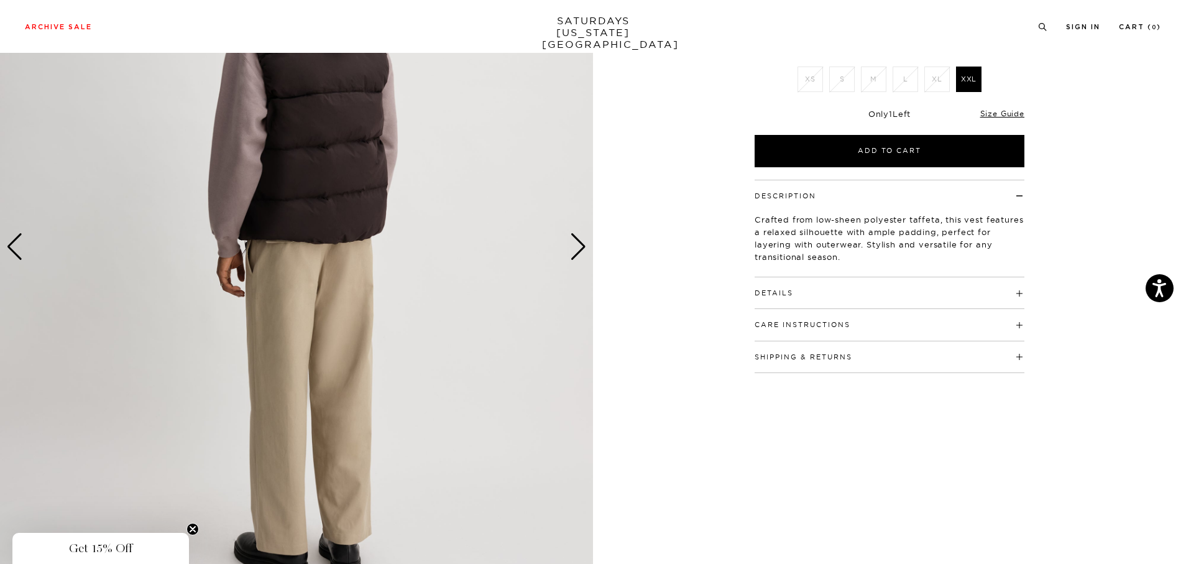
click at [871, 284] on h4 "Details" at bounding box center [889, 287] width 270 height 21
click at [866, 298] on div "100% Polyester Wrinkle resistant fabrication Model is 6'0" and wearing a size M" at bounding box center [889, 330] width 270 height 65
click at [995, 291] on h4 "Details" at bounding box center [889, 287] width 270 height 21
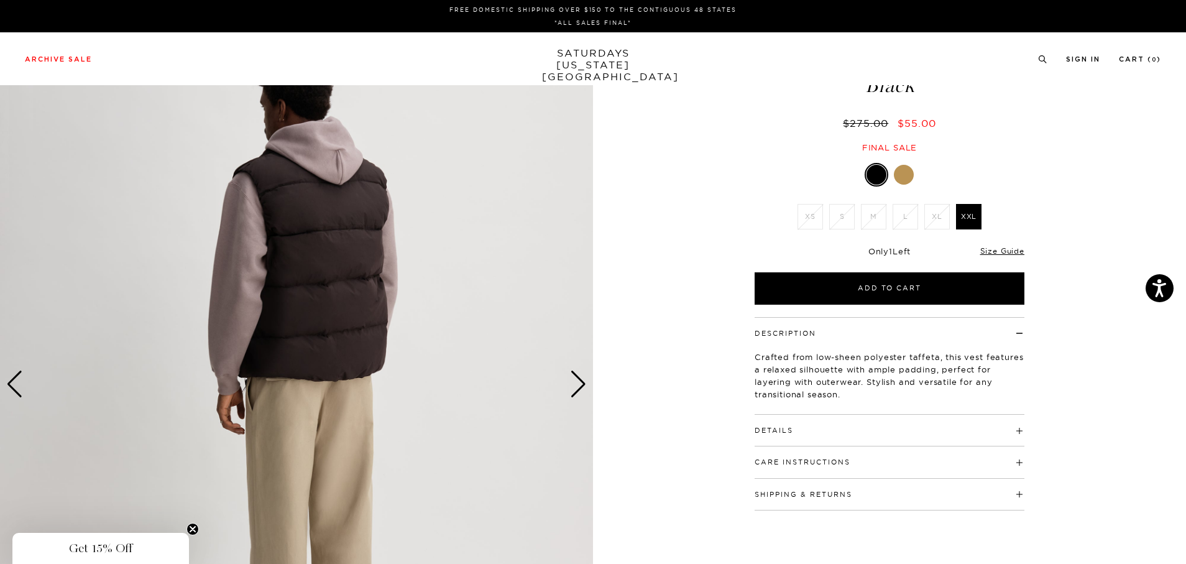
scroll to position [0, 0]
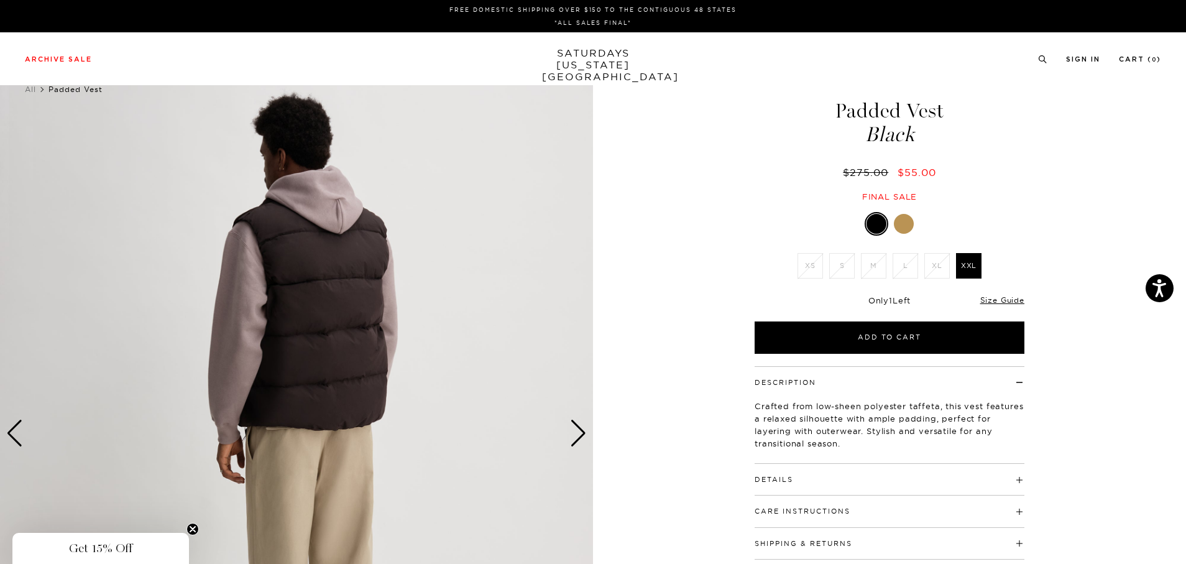
click at [903, 225] on div at bounding box center [904, 224] width 20 height 20
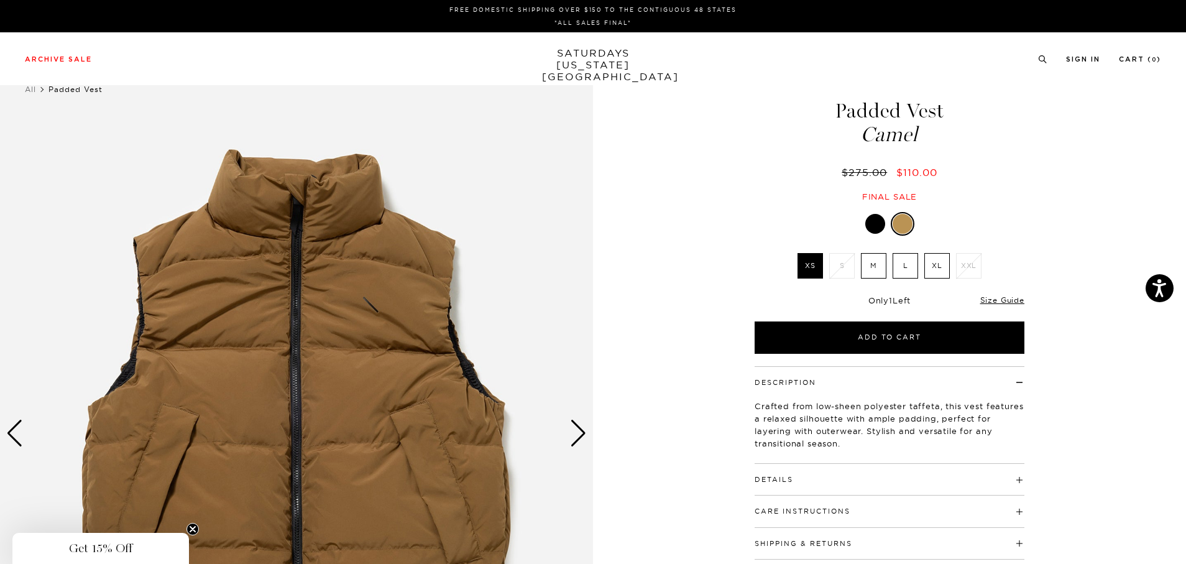
click at [579, 431] on div "Next slide" at bounding box center [578, 432] width 17 height 27
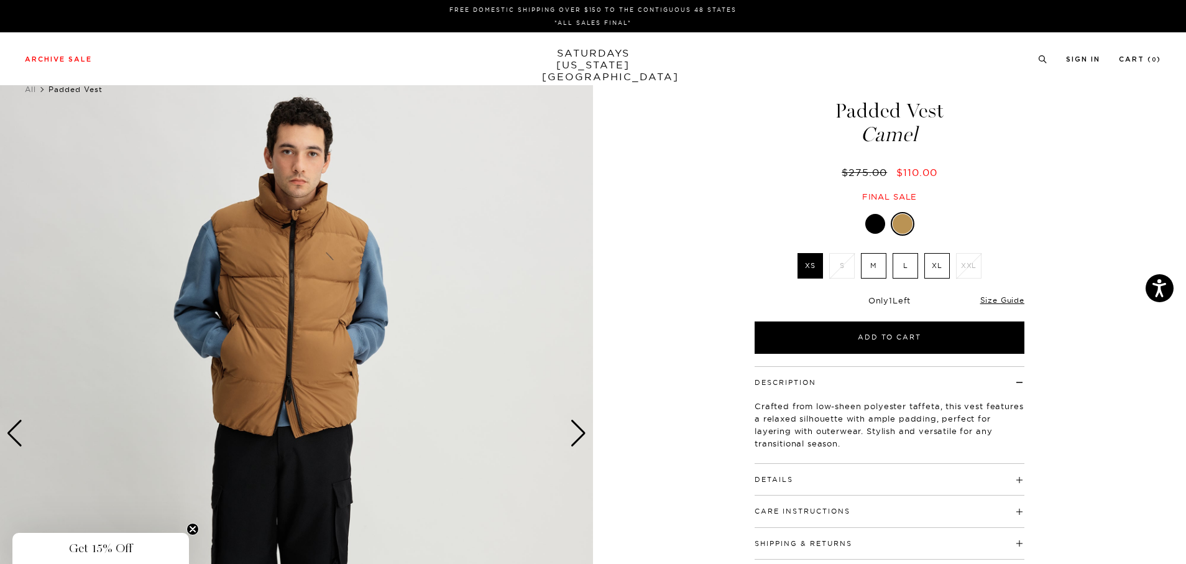
click at [578, 431] on div "Next slide" at bounding box center [578, 432] width 17 height 27
